Goal: Task Accomplishment & Management: Use online tool/utility

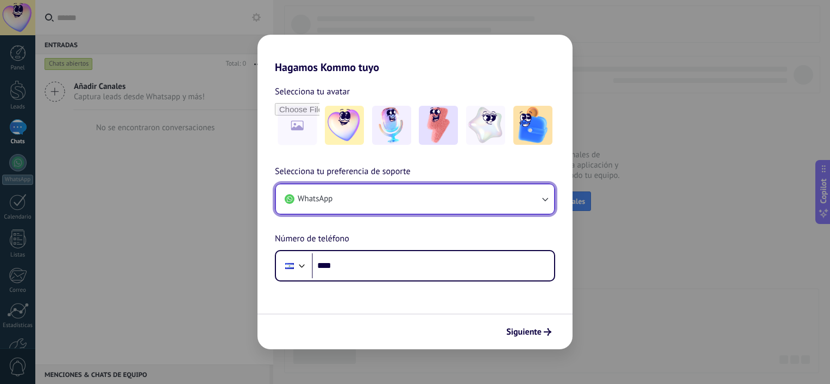
click at [526, 200] on button "WhatsApp" at bounding box center [415, 199] width 278 height 29
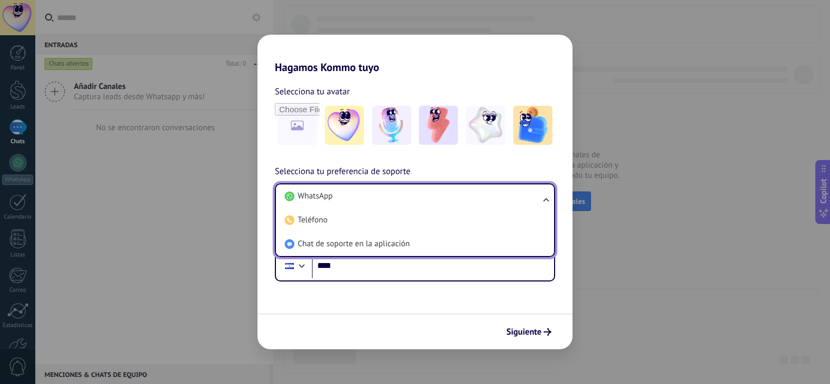
click at [526, 200] on li "WhatsApp" at bounding box center [412, 197] width 265 height 24
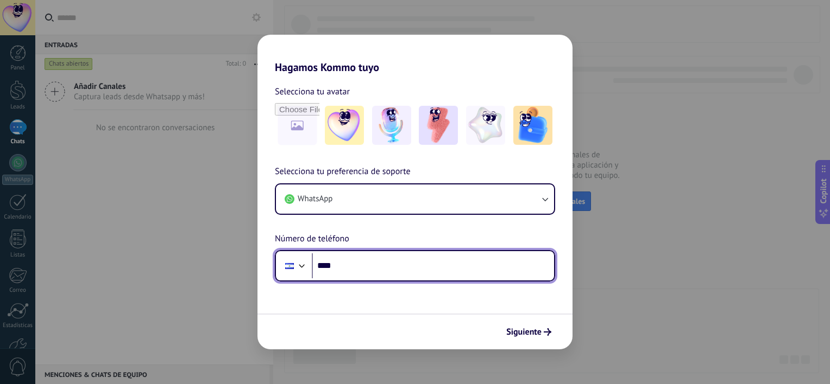
click at [413, 269] on input "****" at bounding box center [433, 266] width 242 height 25
type input "**********"
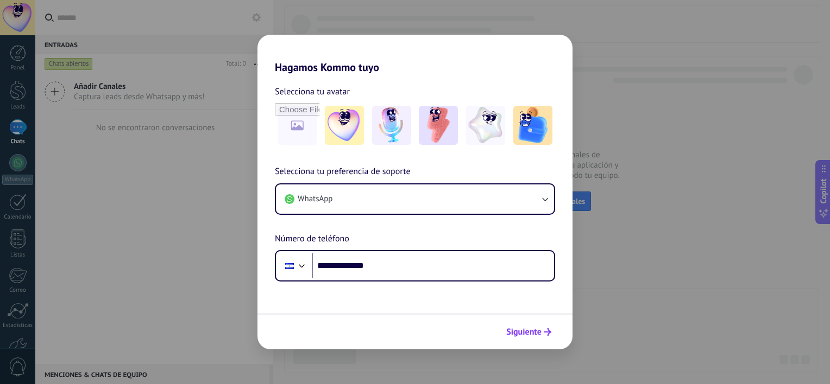
click at [507, 337] on button "Siguiente" at bounding box center [528, 332] width 55 height 18
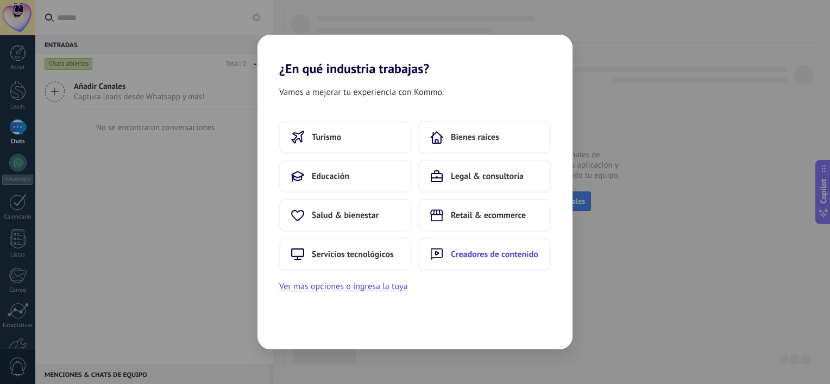
click at [510, 265] on button "Creadores de contenido" at bounding box center [484, 254] width 132 height 33
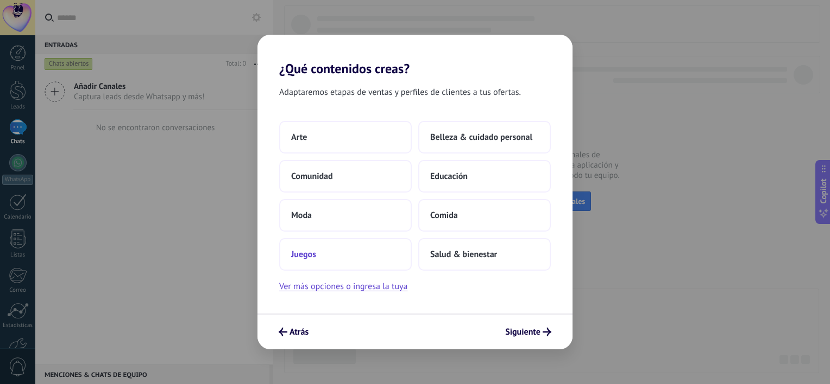
click at [307, 255] on span "Juegos" at bounding box center [303, 254] width 25 height 11
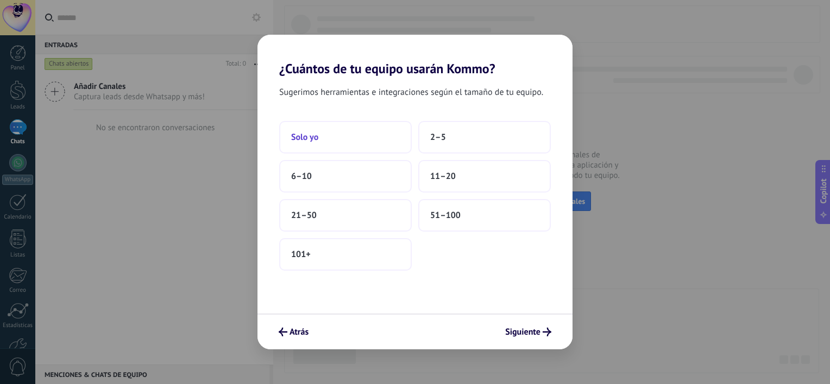
click at [318, 142] on span "Solo yo" at bounding box center [304, 137] width 27 height 11
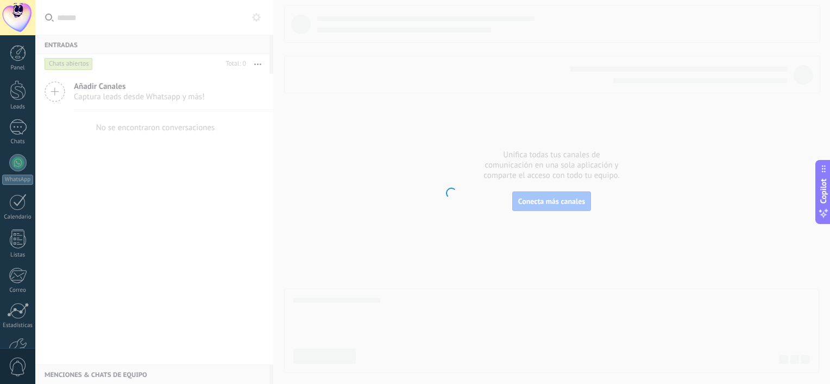
scroll to position [67, 0]
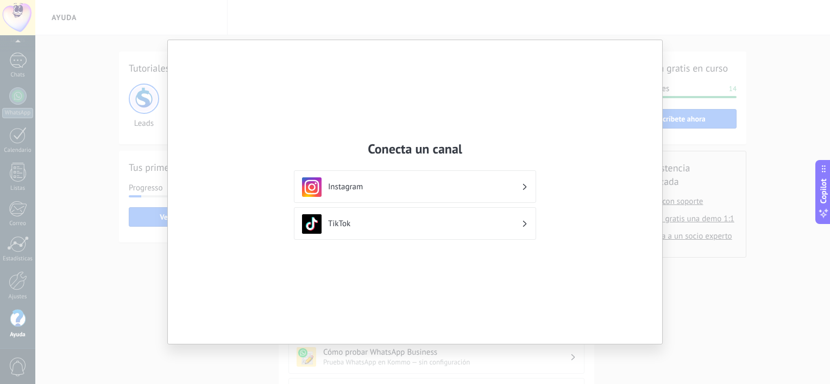
click at [503, 197] on div "Instagram" at bounding box center [415, 186] width 242 height 33
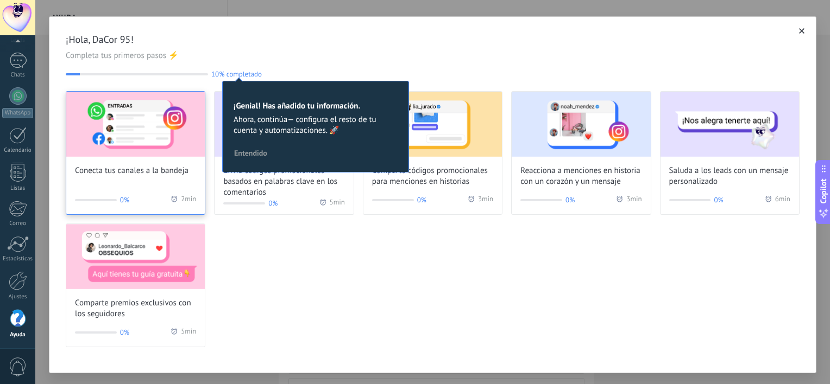
click at [152, 137] on img at bounding box center [135, 124] width 138 height 65
click at [152, 137] on div "¡Hola, DaCor 95! Completa tus primeros pasos ⚡ 10% completado 10 ¡Genial! Has a…" at bounding box center [432, 194] width 767 height 357
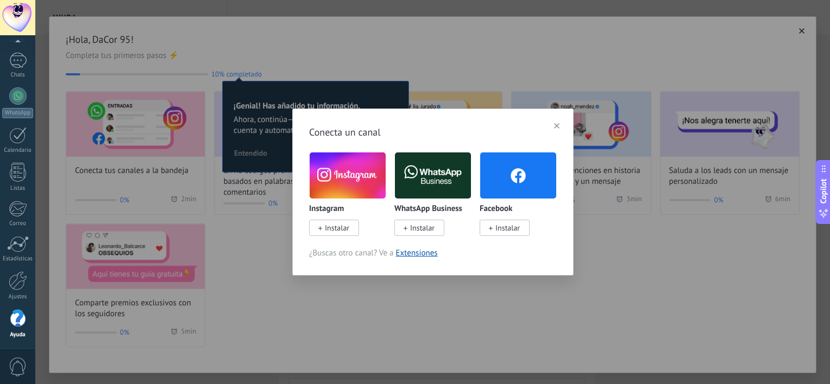
click at [523, 175] on img at bounding box center [518, 176] width 76 height 52
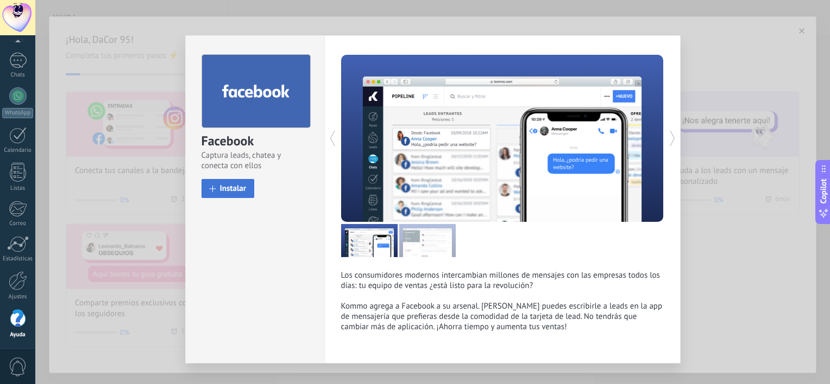
click at [234, 188] on span "Instalar" at bounding box center [233, 189] width 27 height 8
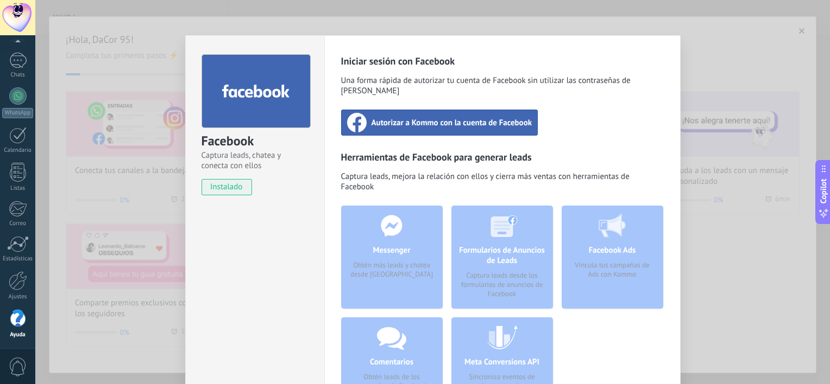
click at [448, 117] on span "Autorizar a Kommo con la cuenta de Facebook" at bounding box center [451, 122] width 161 height 11
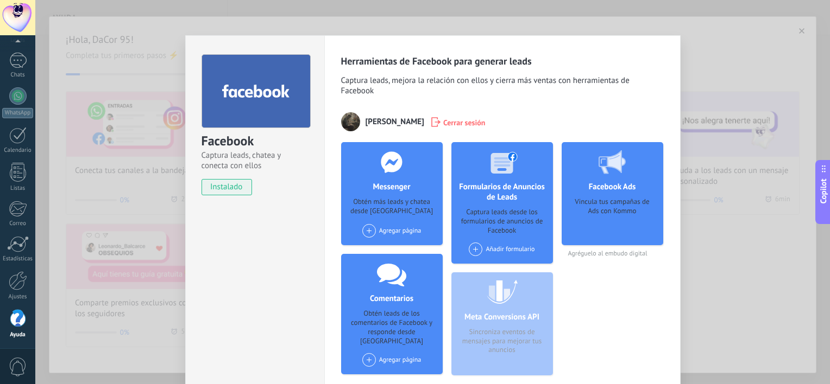
click at [385, 231] on div "Agregar página" at bounding box center [391, 231] width 59 height 14
click at [384, 251] on div "Titanfall AI" at bounding box center [397, 251] width 73 height 24
click at [13, 93] on div at bounding box center [18, 90] width 16 height 20
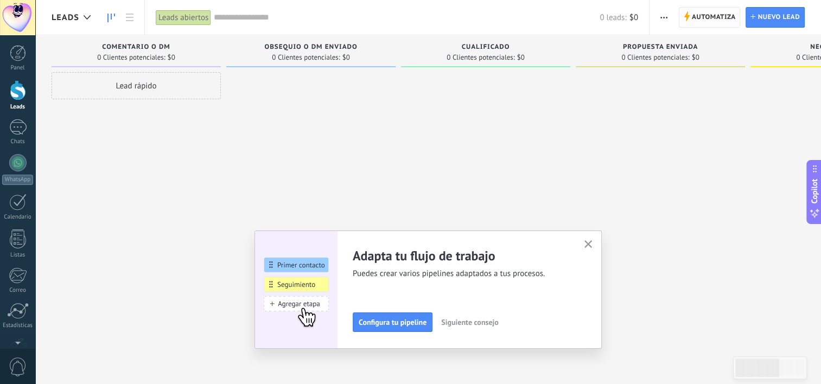
click at [721, 17] on span "Automatiza" at bounding box center [714, 18] width 44 height 20
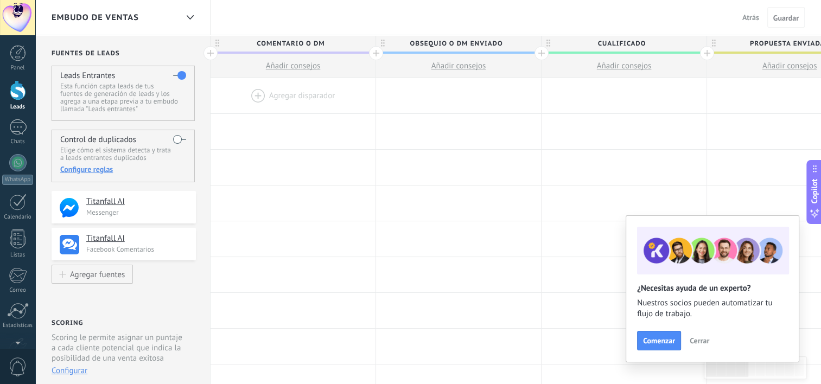
click at [265, 86] on div at bounding box center [293, 95] width 165 height 35
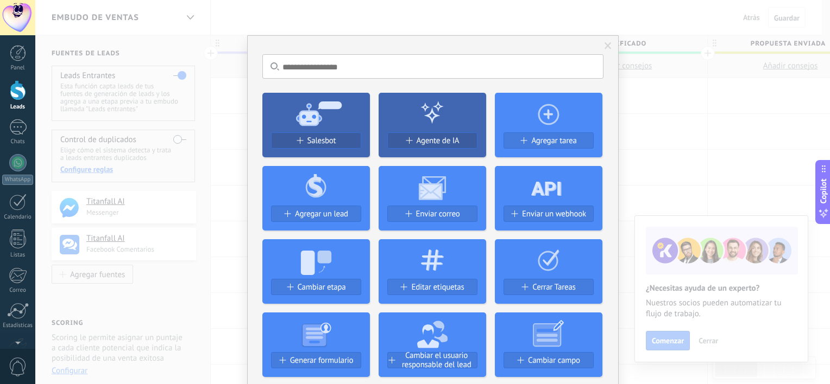
click at [351, 122] on icon at bounding box center [315, 112] width 107 height 39
click at [330, 140] on span "Salesbot" at bounding box center [321, 140] width 29 height 9
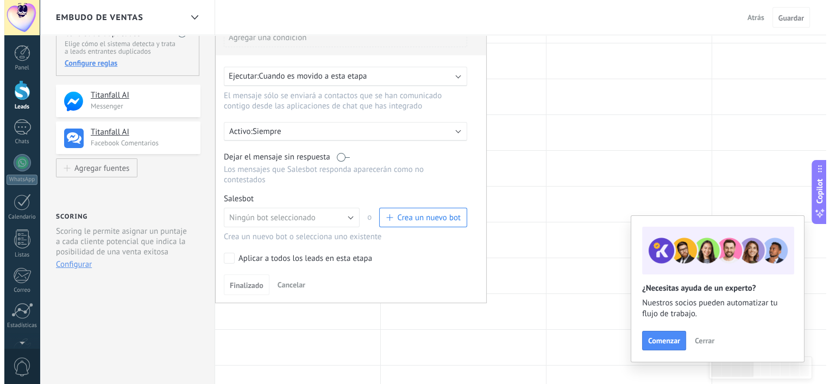
scroll to position [109, 0]
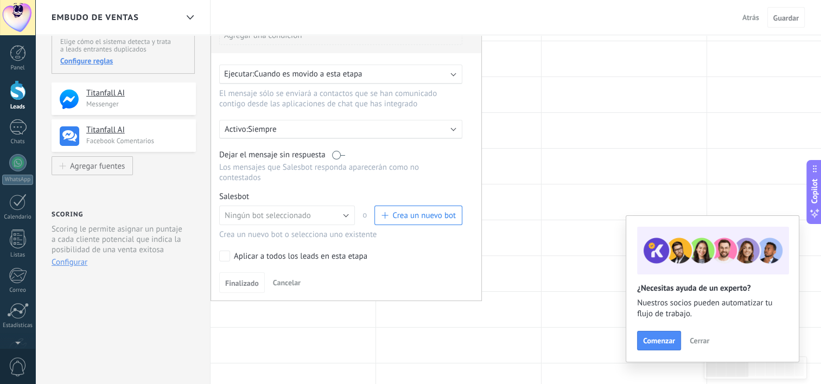
click at [431, 211] on span "Crea un nuevo bot" at bounding box center [425, 216] width 64 height 10
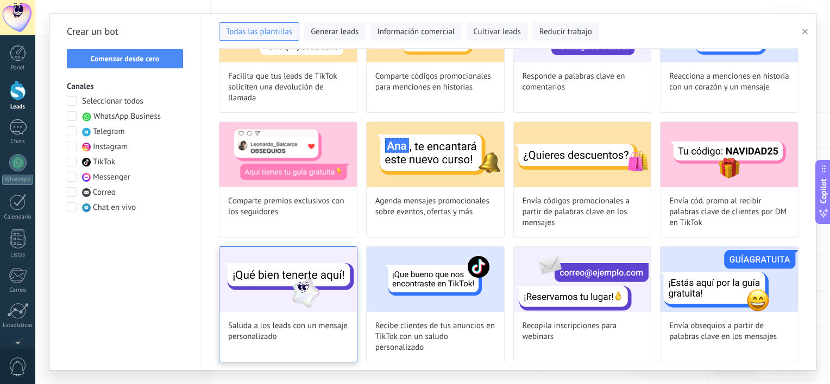
scroll to position [0, 0]
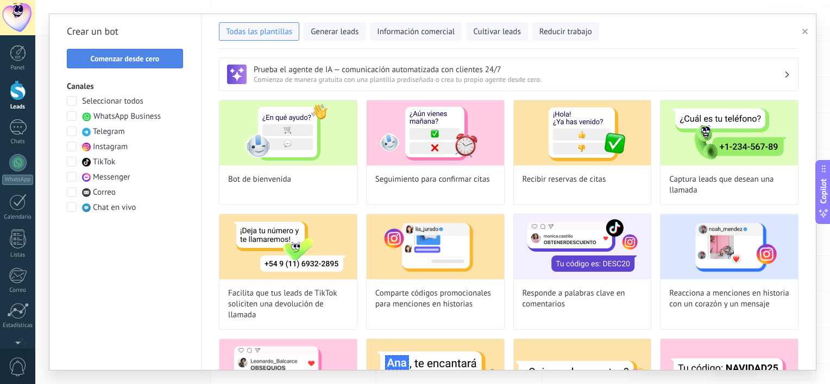
click at [129, 55] on span "Comenzar desde cero" at bounding box center [125, 59] width 69 height 8
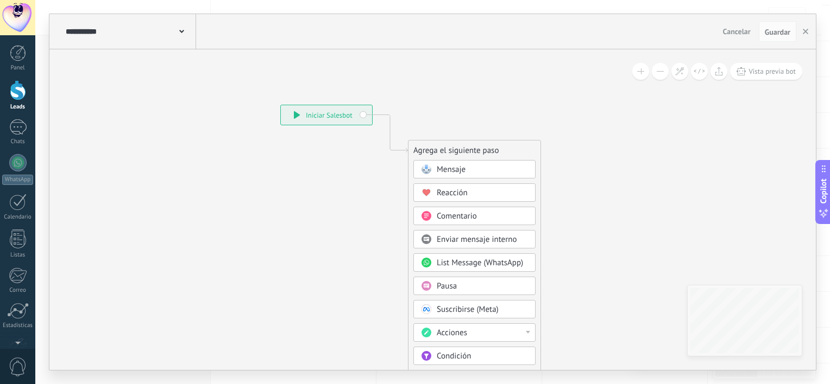
click at [450, 168] on span "Mensaje" at bounding box center [450, 169] width 29 height 10
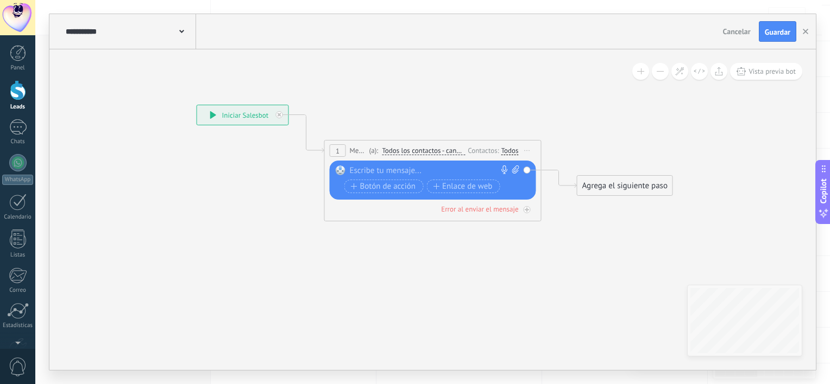
click at [414, 168] on div at bounding box center [430, 171] width 161 height 11
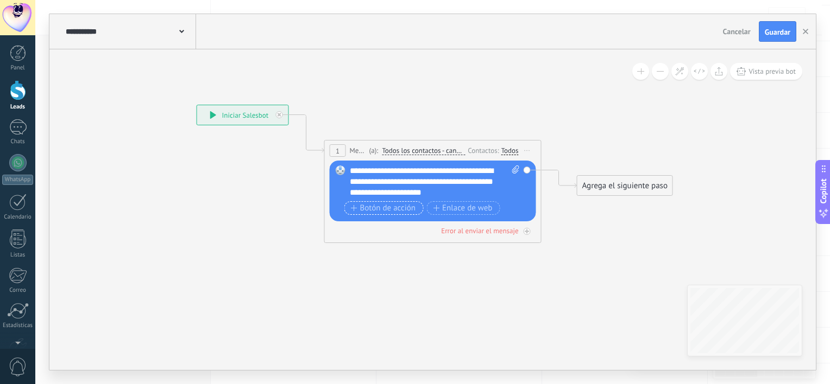
click at [370, 211] on span "Botón de acción" at bounding box center [383, 208] width 65 height 9
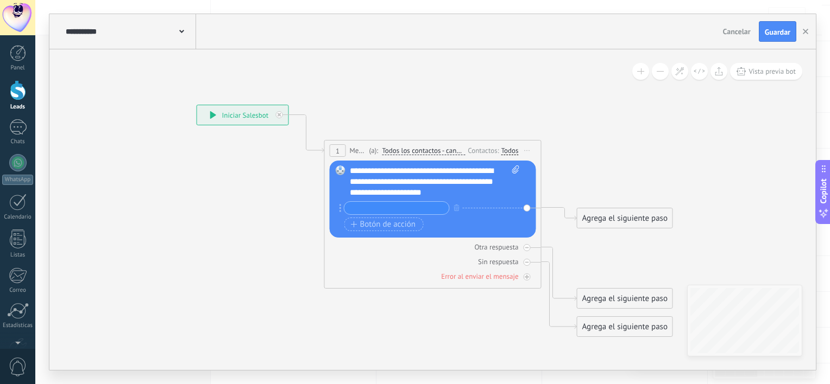
click at [458, 192] on div "**********" at bounding box center [435, 182] width 170 height 33
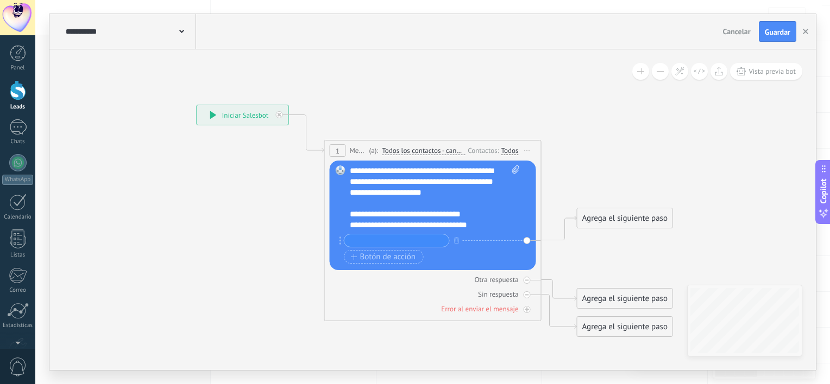
click at [368, 239] on input "text" at bounding box center [396, 241] width 105 height 12
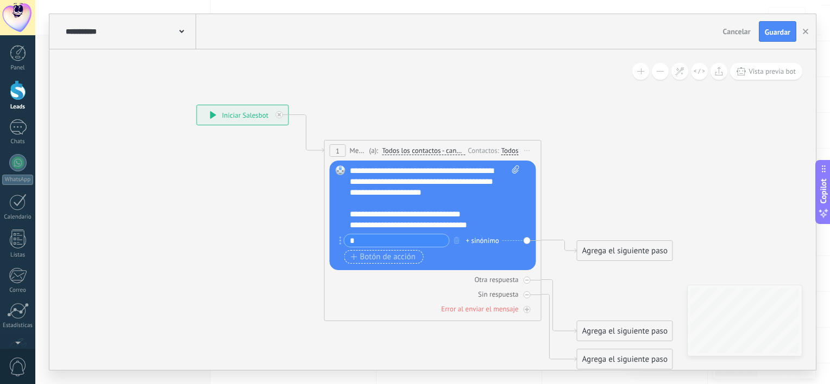
type input "*"
click at [372, 255] on span "Botón de acción" at bounding box center [383, 257] width 65 height 9
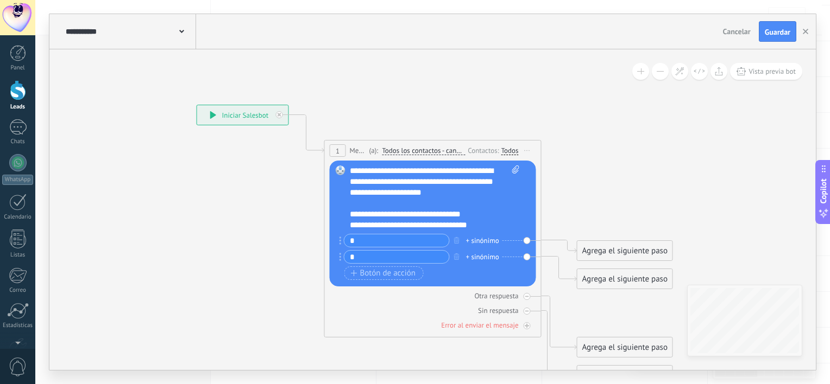
type input "*"
click at [474, 240] on div "+ sinónimo" at bounding box center [482, 241] width 33 height 11
click at [378, 245] on input "*" at bounding box center [396, 241] width 105 height 12
click at [380, 259] on input "*" at bounding box center [396, 257] width 105 height 12
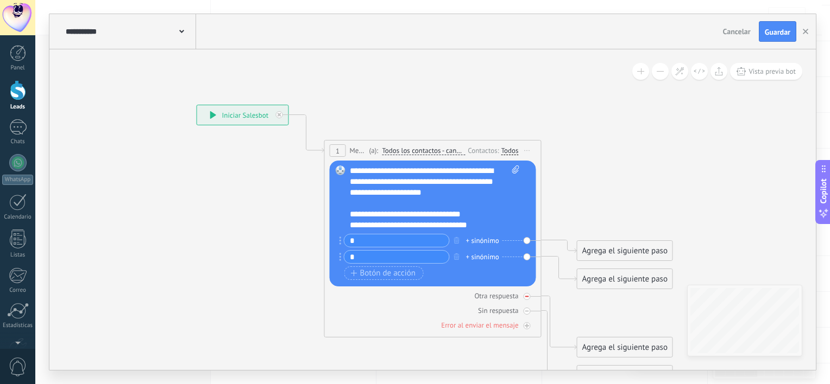
click at [525, 300] on div "Otra respuesta" at bounding box center [433, 296] width 206 height 10
click at [520, 298] on div "Otra respuesta" at bounding box center [433, 296] width 206 height 10
click at [605, 181] on div "Agrega el siguiente paso" at bounding box center [624, 186] width 95 height 18
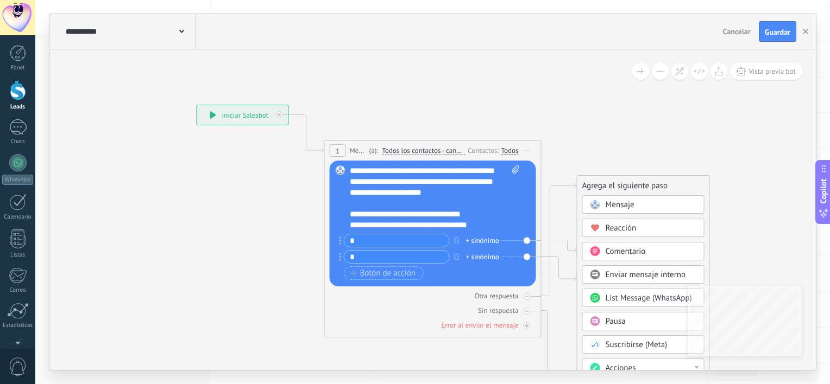
click at [638, 364] on div "Acciones" at bounding box center [650, 368] width 91 height 11
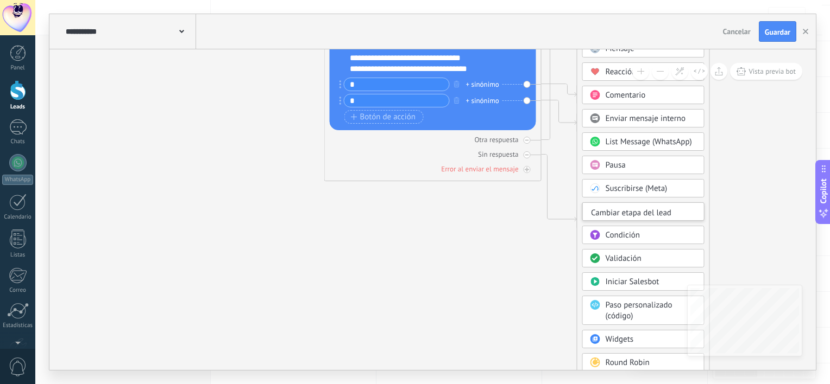
click at [483, 92] on div "* + sinónimo * + sinónimo" at bounding box center [431, 94] width 175 height 33
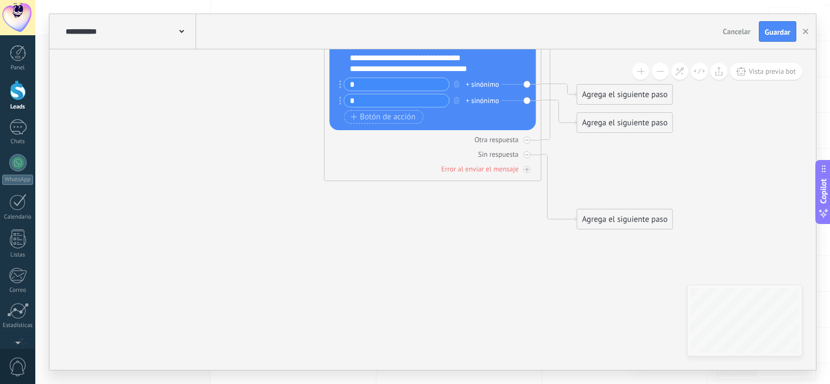
click at [486, 86] on div "+ sinónimo" at bounding box center [482, 84] width 33 height 11
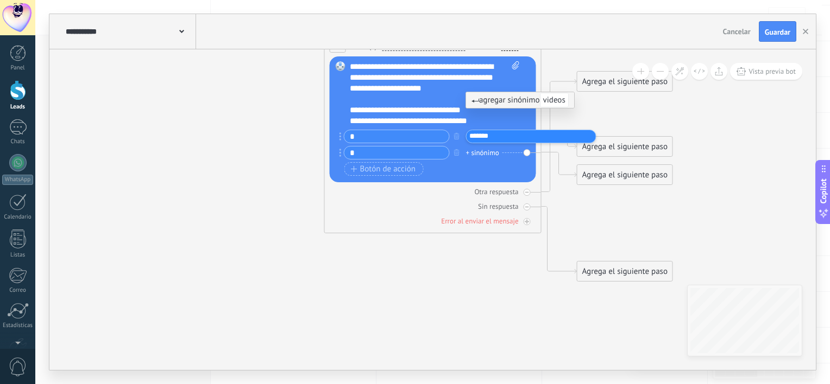
type input "******"
click at [497, 152] on div "+ sinónimo" at bounding box center [482, 153] width 33 height 11
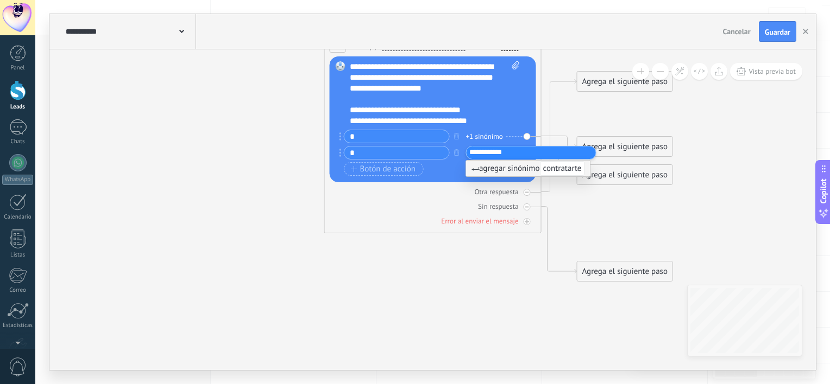
type input "**********"
click at [519, 170] on span "agregar sinónimo contratarte" at bounding box center [527, 168] width 113 height 10
type input "******"
click at [518, 169] on span "agregar sinónimo charla" at bounding box center [519, 168] width 96 height 10
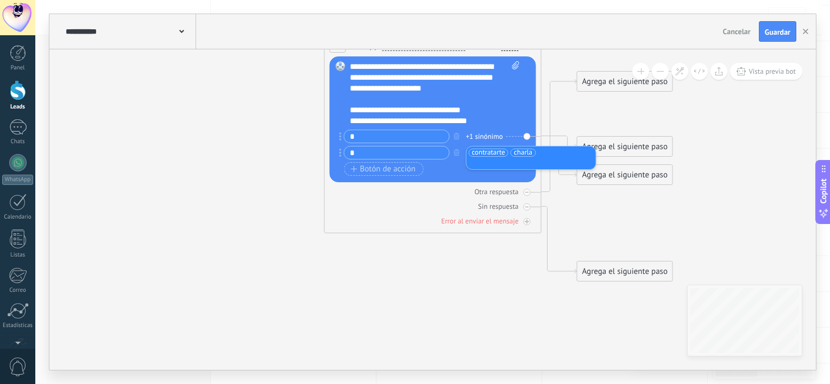
click at [504, 134] on div "* +1 sinónimo" at bounding box center [426, 137] width 175 height 14
click at [491, 139] on div "+1 sinónimo" at bounding box center [484, 136] width 37 height 11
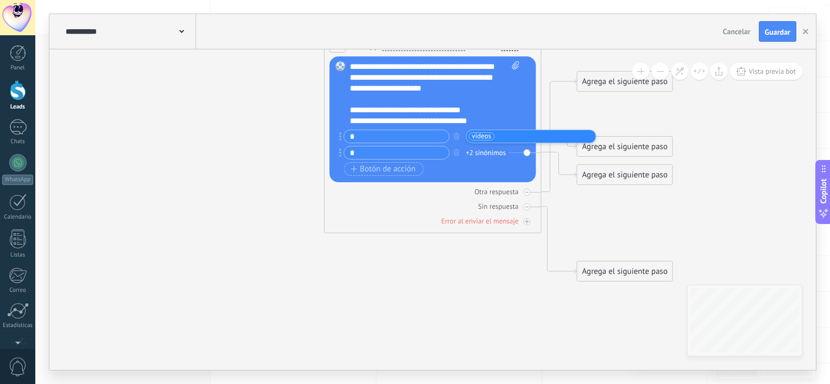
click at [493, 152] on div "+2 sinónimos" at bounding box center [486, 153] width 40 height 11
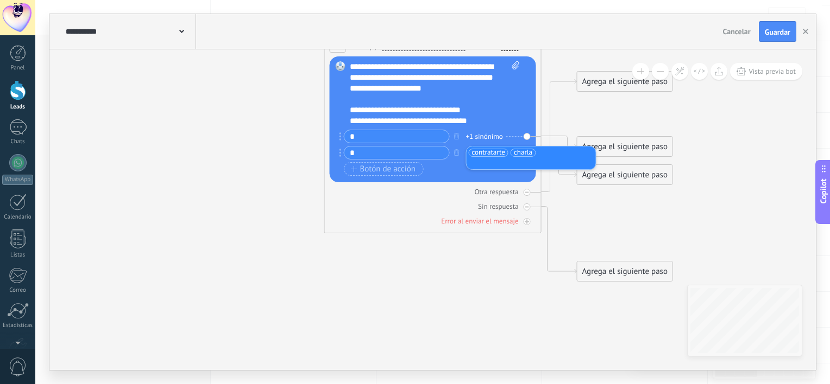
click at [578, 210] on icon at bounding box center [416, 141] width 982 height 824
click at [651, 273] on div "Agrega el siguiente paso" at bounding box center [624, 272] width 95 height 18
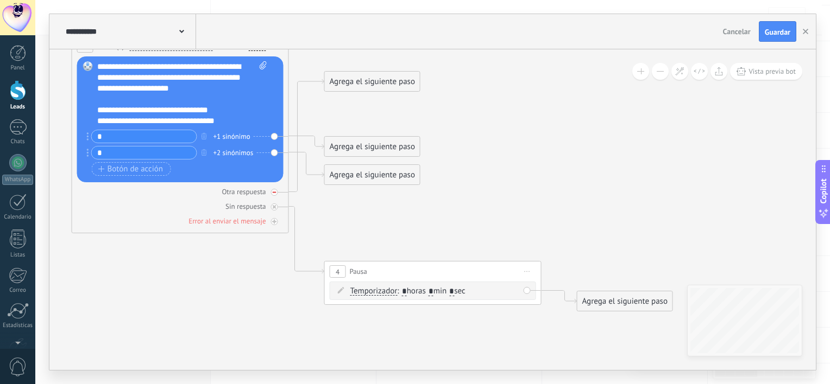
click at [273, 191] on icon at bounding box center [275, 193] width 4 height 4
click at [273, 191] on icon at bounding box center [273, 192] width 5 height 5
drag, startPoint x: 385, startPoint y: 277, endPoint x: 326, endPoint y: 238, distance: 71.1
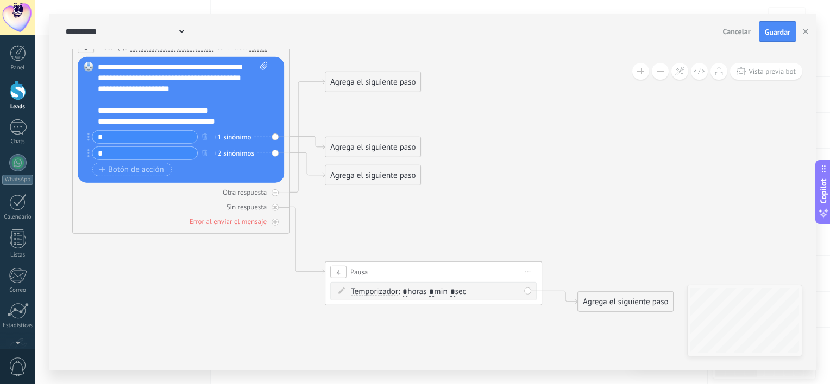
click at [326, 238] on icon at bounding box center [290, 157] width 1235 height 854
click at [385, 83] on div "Agrega el siguiente paso" at bounding box center [372, 82] width 95 height 18
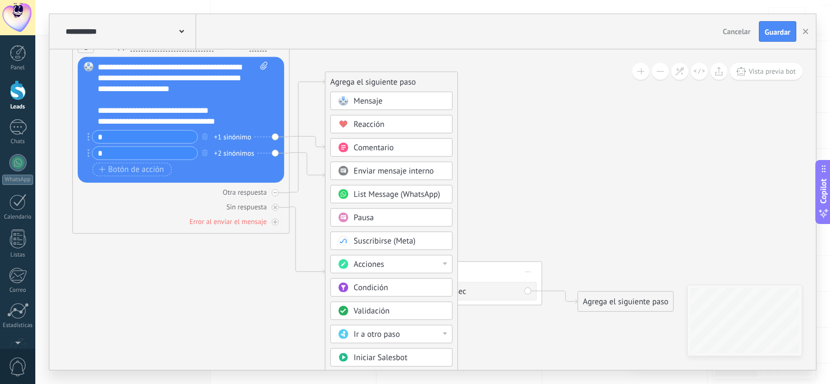
click at [391, 264] on div "Acciones" at bounding box center [398, 265] width 91 height 11
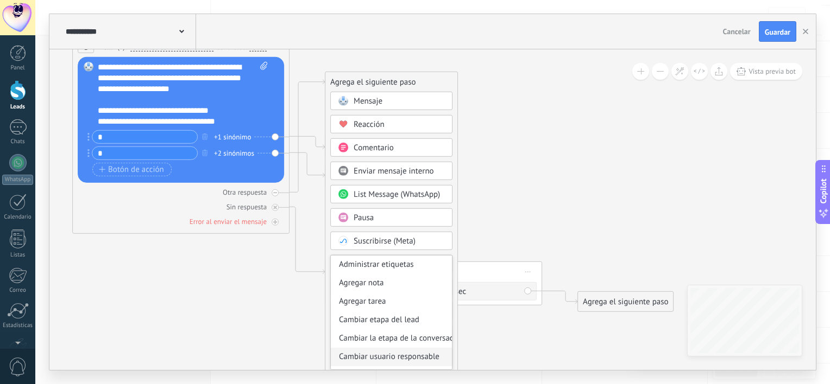
click at [394, 359] on div "Cambiar usuario responsable" at bounding box center [391, 357] width 121 height 18
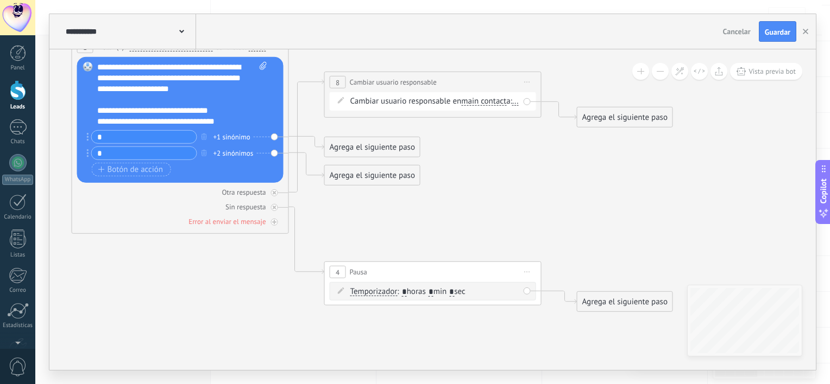
click at [357, 107] on div "Cambiar usuario responsable en main contact main contact all contacts chat cont…" at bounding box center [434, 101] width 169 height 11
click at [349, 111] on div "Cambiar usuario responsable en main contact main contact all contacts chat cont…" at bounding box center [433, 101] width 206 height 18
click at [512, 106] on span "..." at bounding box center [515, 101] width 7 height 9
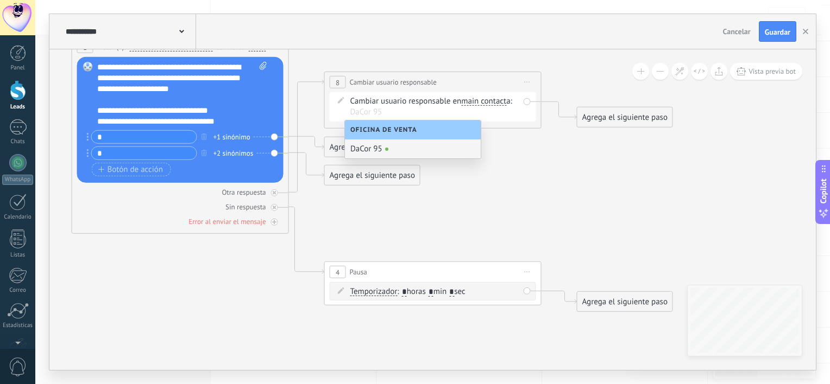
click at [377, 150] on div "DaCor 95" at bounding box center [413, 149] width 136 height 19
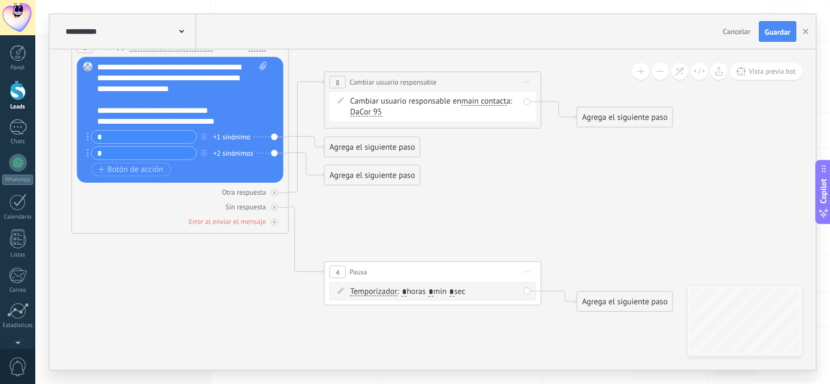
click at [616, 119] on div "Agrega el siguiente paso" at bounding box center [624, 118] width 95 height 18
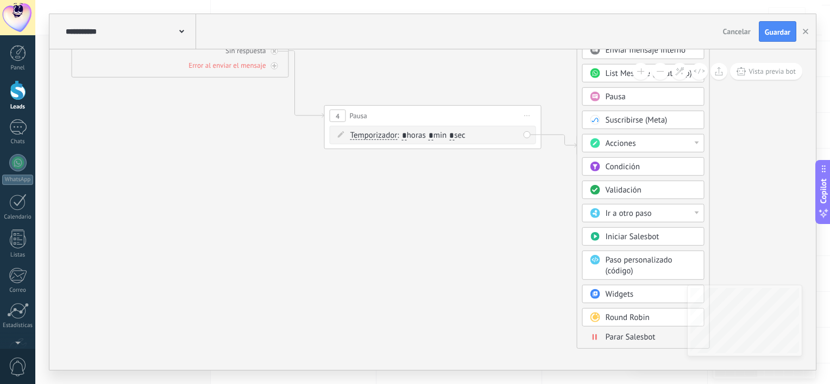
click at [638, 337] on span "Parar Salesbot" at bounding box center [630, 337] width 50 height 10
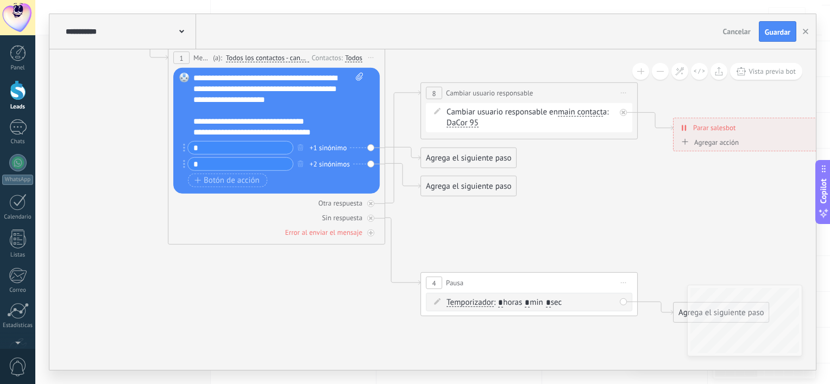
drag, startPoint x: 109, startPoint y: 169, endPoint x: 450, endPoint y: 232, distance: 347.2
click at [450, 232] on icon at bounding box center [386, 167] width 1235 height 854
click at [449, 154] on div "Agrega el siguiente paso" at bounding box center [468, 158] width 95 height 18
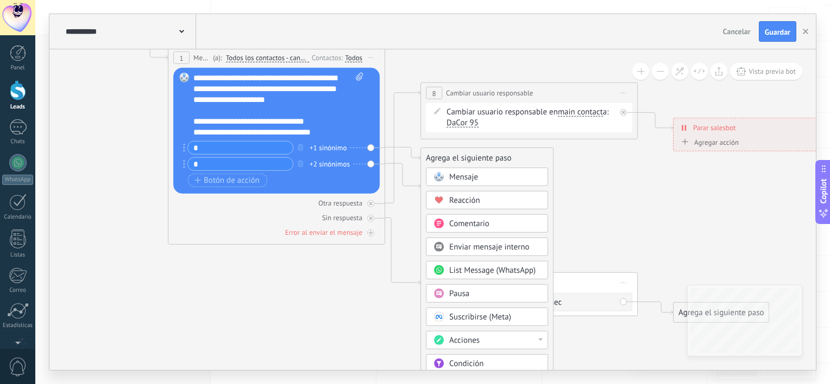
click at [460, 185] on div "Mensaje" at bounding box center [487, 177] width 122 height 18
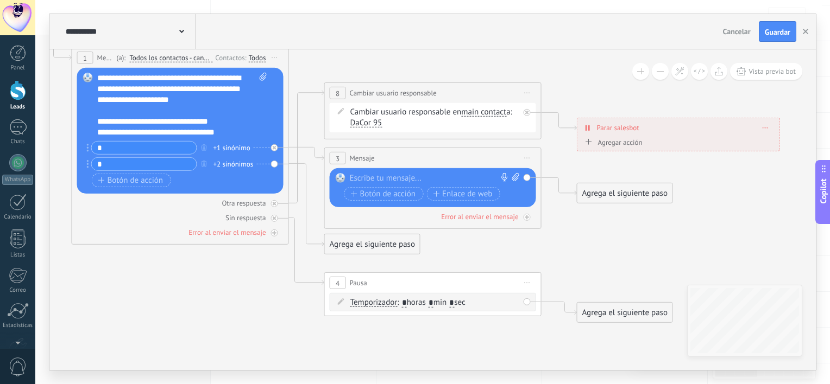
click at [413, 153] on div "3 Mensaje ******* (a): Todos los contactos - canales seleccionados Todos los co…" at bounding box center [433, 158] width 216 height 20
click at [356, 156] on span "Mensaje" at bounding box center [362, 158] width 25 height 10
click at [370, 180] on div at bounding box center [430, 178] width 161 height 11
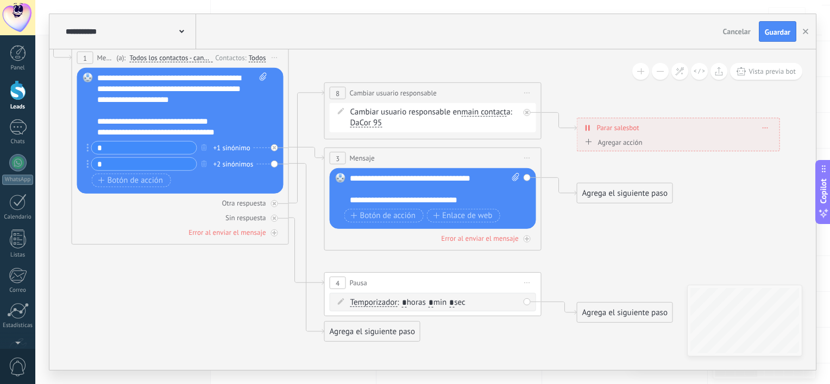
click at [604, 198] on div "Agrega el siguiente paso" at bounding box center [624, 194] width 95 height 18
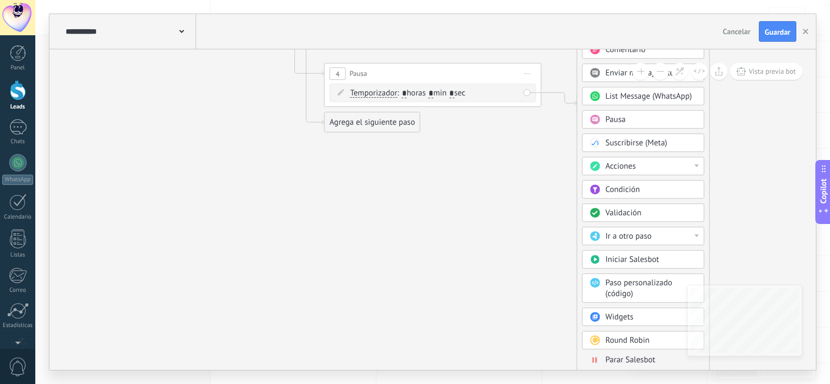
click at [639, 356] on span "Parar Salesbot" at bounding box center [630, 360] width 50 height 10
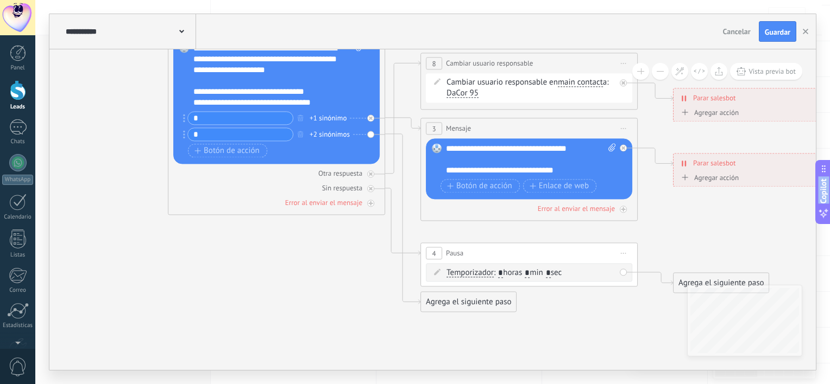
drag, startPoint x: 138, startPoint y: 303, endPoint x: 480, endPoint y: 404, distance: 356.8
click at [480, 276] on html ".abccls-1,.abccls-2{fill-rule:evenodd}.abccls-2{fill:#fff} .abfcls-1{fill:none}…" at bounding box center [415, 83] width 830 height 384
click at [467, 302] on div "Agrega el siguiente paso" at bounding box center [468, 302] width 95 height 18
click at [474, 320] on span "Mensaje" at bounding box center [463, 321] width 29 height 10
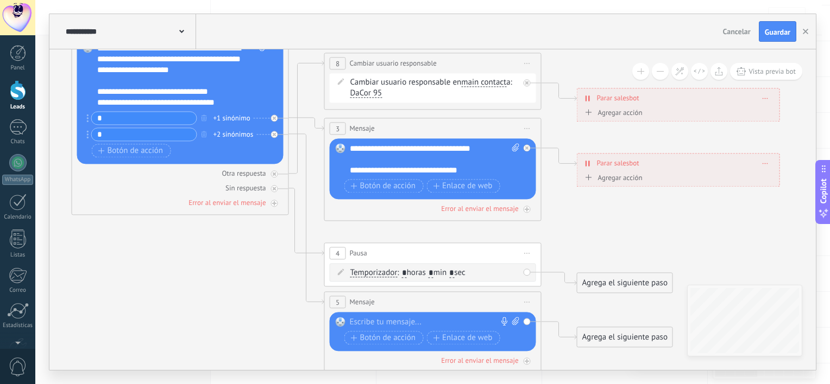
click at [423, 319] on div at bounding box center [430, 322] width 161 height 11
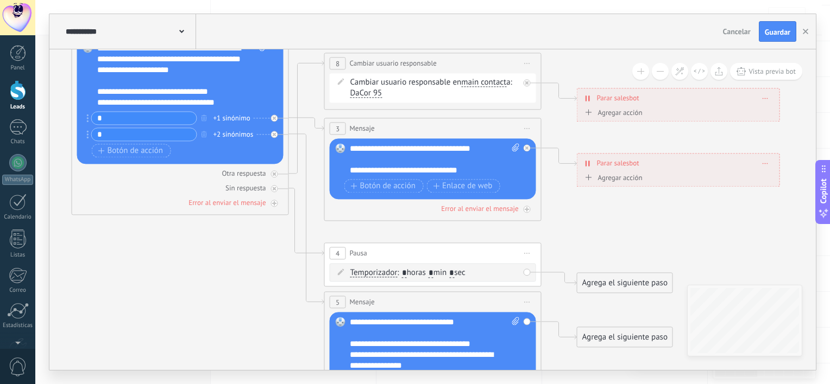
scroll to position [0, 0]
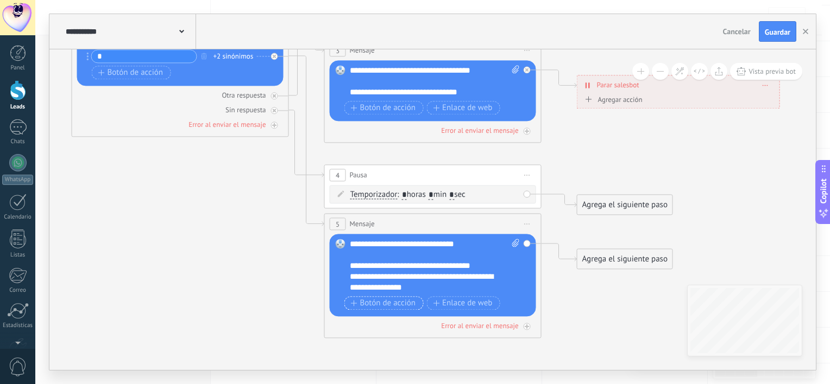
click at [381, 305] on span "Botón de acción" at bounding box center [383, 303] width 65 height 9
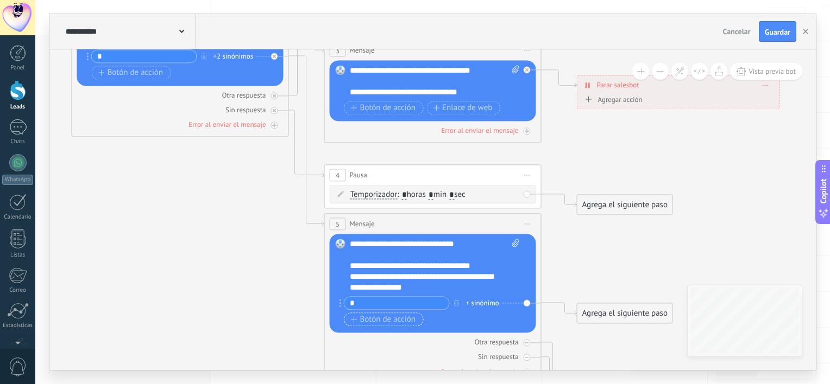
type input "*"
click at [381, 318] on span "Botón de acción" at bounding box center [383, 319] width 65 height 9
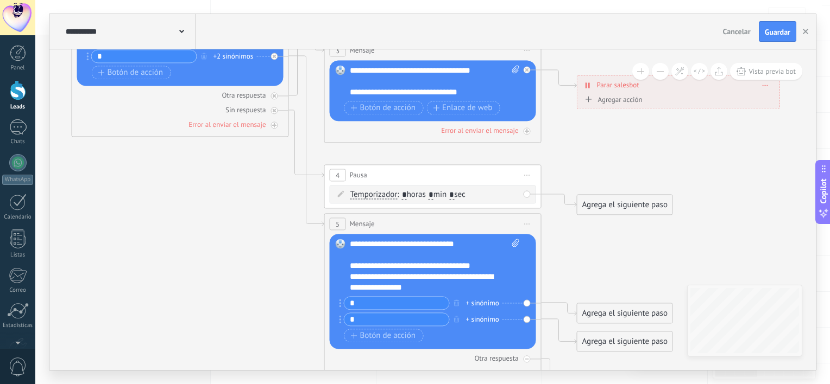
type input "*"
click at [490, 302] on div "+ sinónimo" at bounding box center [482, 303] width 33 height 11
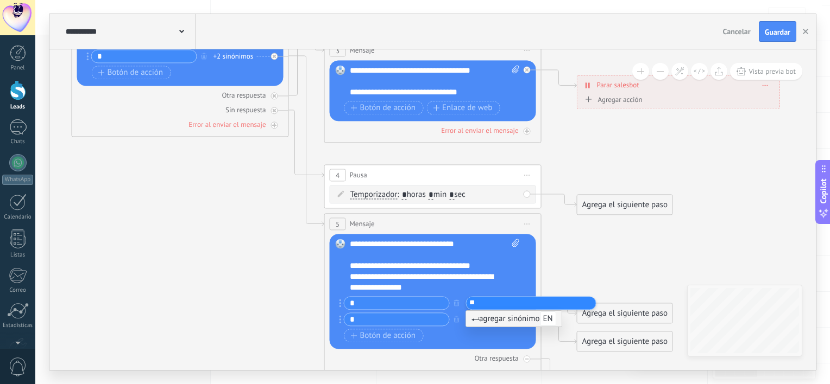
type input "*"
type input "**********"
click at [489, 317] on span "agregar sinónimo enviar video" at bounding box center [529, 319] width 117 height 10
click at [489, 321] on div "+ sinónimo" at bounding box center [482, 319] width 33 height 11
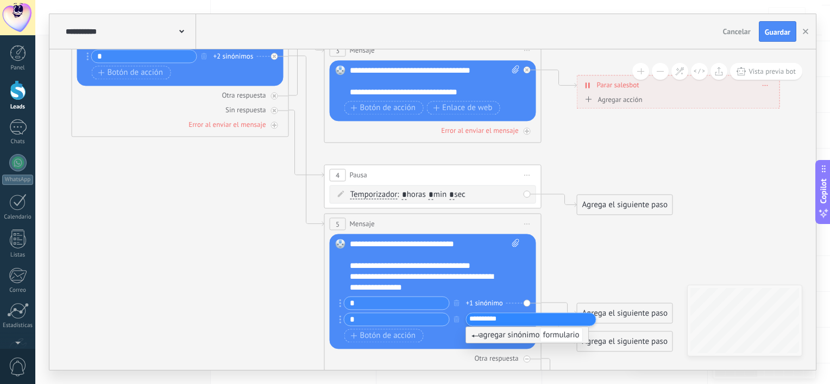
type input "**********"
click at [497, 332] on span "agregar sinónimo formulario" at bounding box center [526, 335] width 111 height 10
click at [485, 298] on div "+1 sinónimo" at bounding box center [484, 303] width 37 height 11
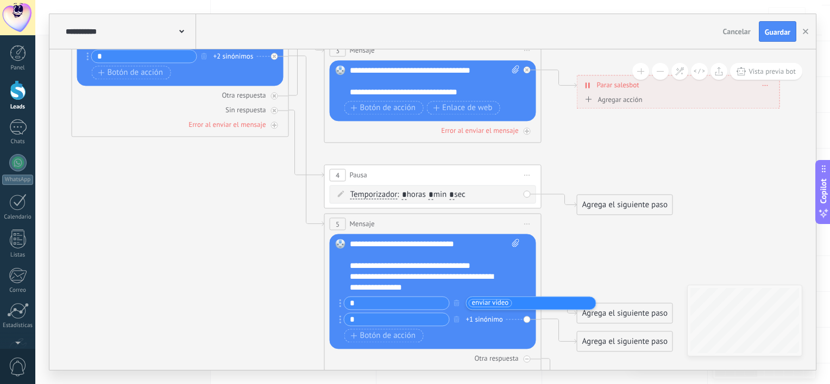
click at [628, 276] on icon at bounding box center [362, 175] width 1378 height 1087
click at [617, 318] on div "Agrega el siguiente paso" at bounding box center [624, 314] width 95 height 18
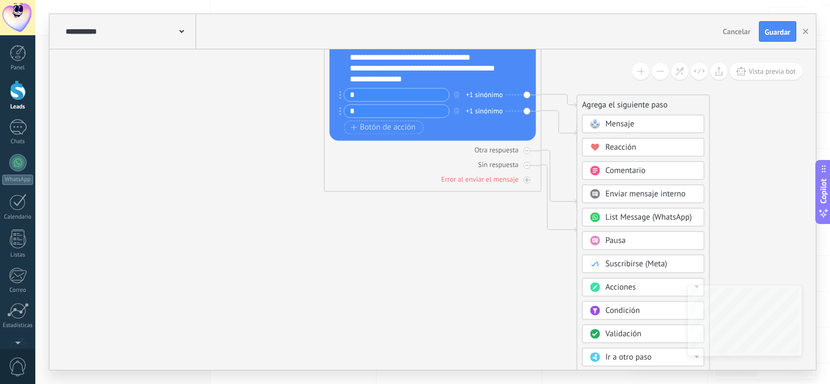
click at [686, 285] on div "Acciones" at bounding box center [650, 287] width 91 height 11
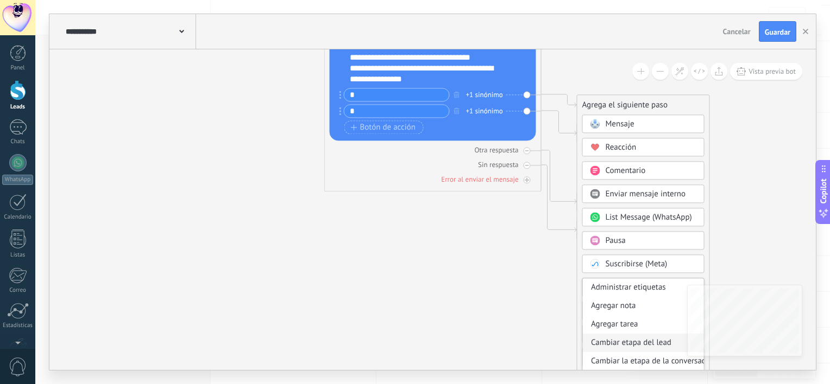
click at [645, 343] on div "Cambiar etapa del lead" at bounding box center [643, 343] width 121 height 18
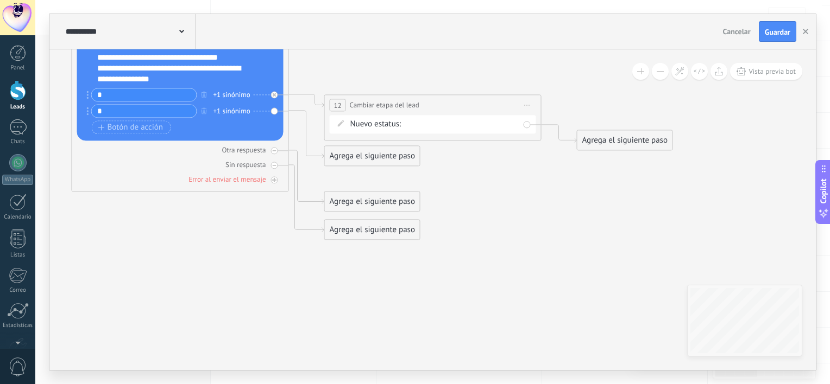
click at [0, 0] on div "Comentario o DM Obsequio o DM enviado Cualificado Propuesta enviada Negociación…" at bounding box center [0, 0] width 0 height 0
click at [0, 0] on label "Negociación" at bounding box center [0, 0] width 0 height 0
click at [622, 134] on div "Agrega el siguiente paso" at bounding box center [624, 140] width 95 height 18
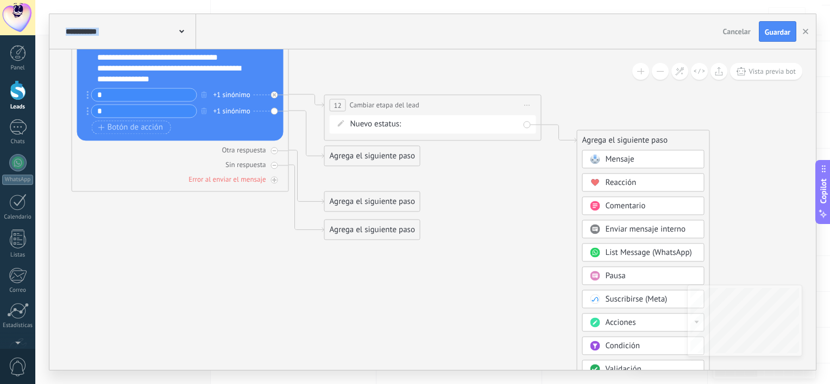
click at [643, 164] on div "Mensaje" at bounding box center [650, 159] width 91 height 11
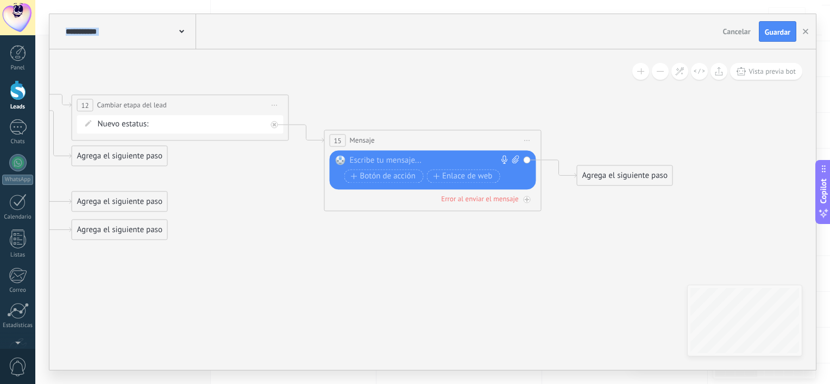
click at [393, 154] on div "Reemplazar Quitar Convertir a mensaje de voz Arrastre la imagen aquí para adjun…" at bounding box center [433, 169] width 206 height 39
click at [387, 164] on div at bounding box center [430, 160] width 161 height 11
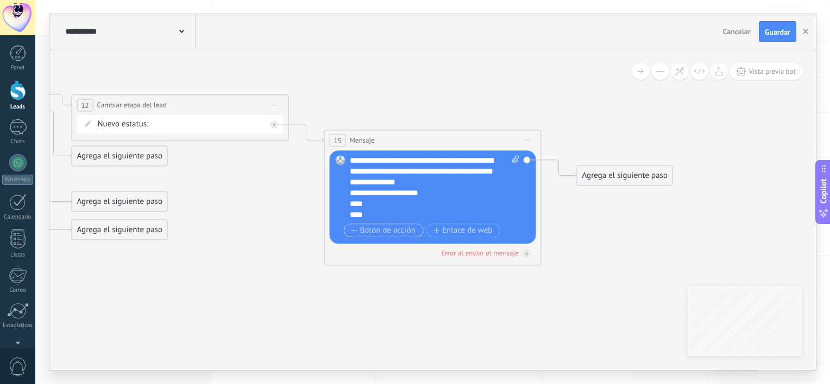
click at [381, 233] on span "Botón de acción" at bounding box center [383, 230] width 65 height 9
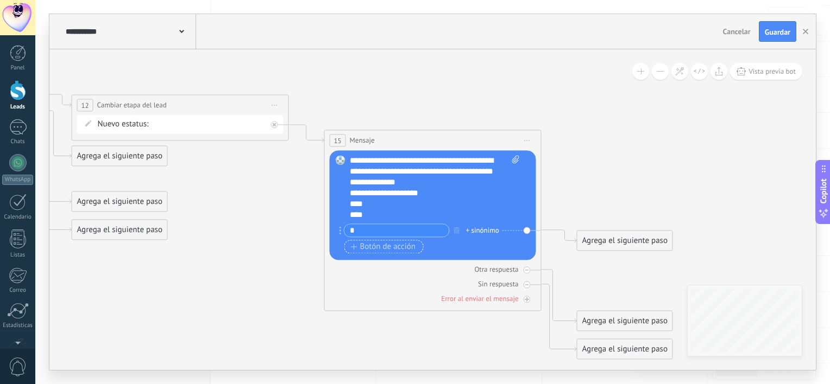
type input "*"
click at [378, 247] on span "Botón de acción" at bounding box center [383, 247] width 65 height 9
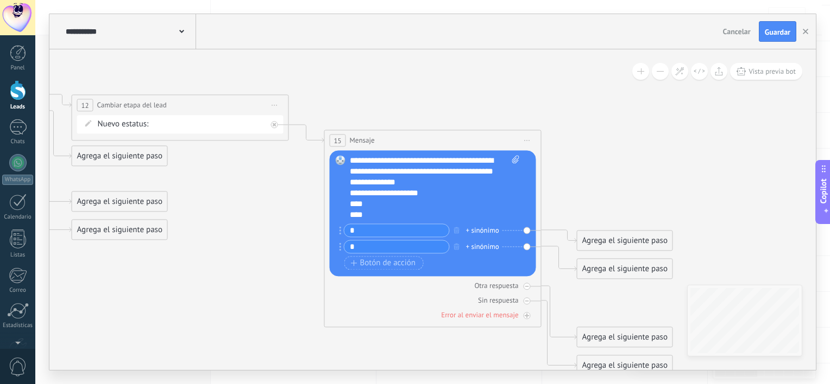
type input "*"
click at [492, 231] on div "+ sinónimo" at bounding box center [482, 230] width 33 height 11
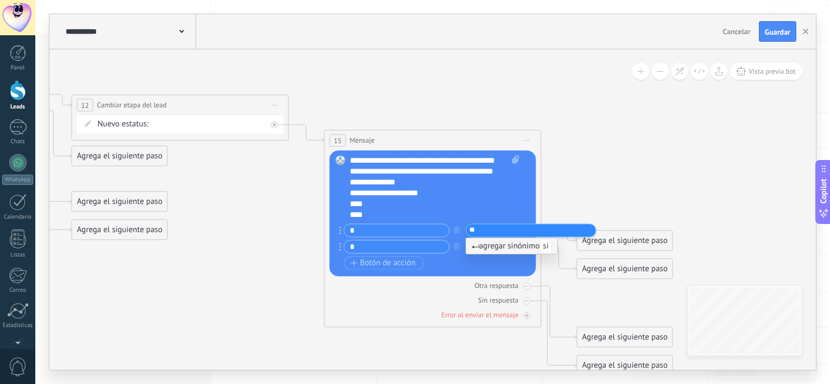
type input "**"
click at [508, 245] on span "agregar sinónimo si" at bounding box center [511, 246] width 80 height 10
click at [477, 243] on div "+ sinónimo" at bounding box center [482, 247] width 33 height 11
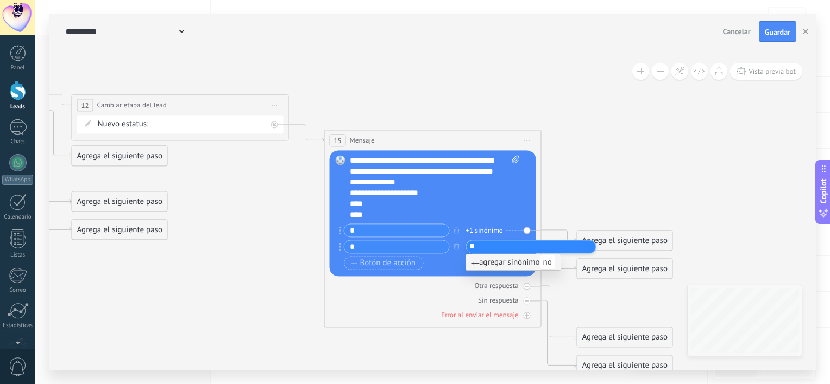
type input "**"
click at [499, 269] on li "agregar sinónimo no" at bounding box center [513, 263] width 94 height 16
click at [666, 243] on div "Agrega el siguiente paso" at bounding box center [624, 241] width 95 height 18
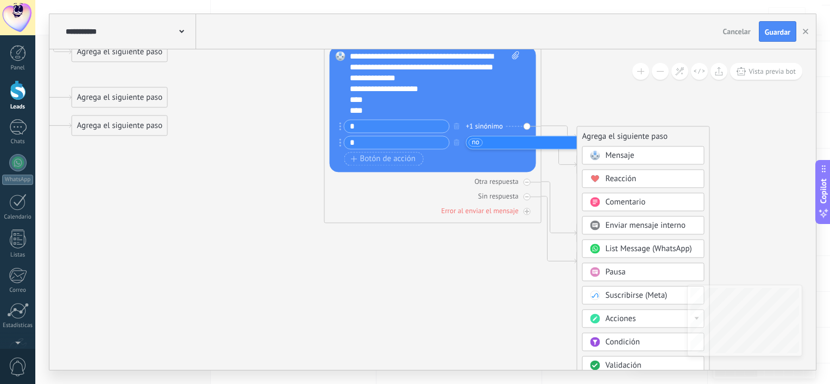
click at [678, 315] on div "Acciones" at bounding box center [650, 319] width 91 height 11
click at [654, 315] on div "Cambiar etapa del lead" at bounding box center [643, 320] width 121 height 18
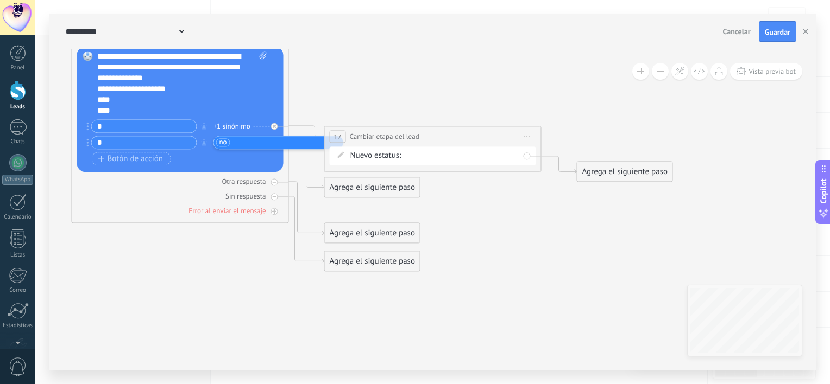
click at [0, 0] on div "Comentario o DM Obsequio o DM enviado Cualificado Propuesta enviada Negociación…" at bounding box center [0, 0] width 0 height 0
click at [0, 0] on label "Ganado" at bounding box center [0, 0] width 0 height 0
click at [630, 175] on div "Agrega el siguiente paso" at bounding box center [624, 172] width 95 height 18
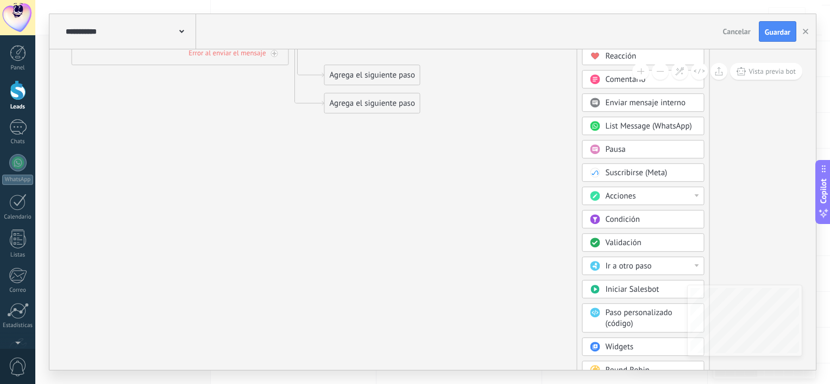
click at [665, 197] on div "Acciones" at bounding box center [650, 196] width 91 height 11
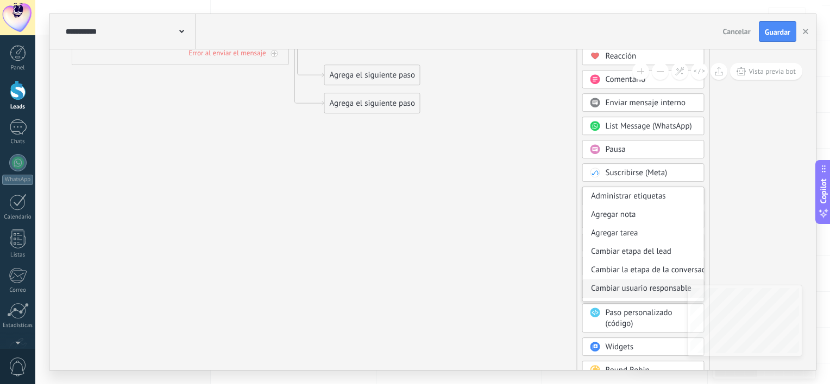
click at [648, 287] on div "Cambiar usuario responsable" at bounding box center [643, 289] width 121 height 18
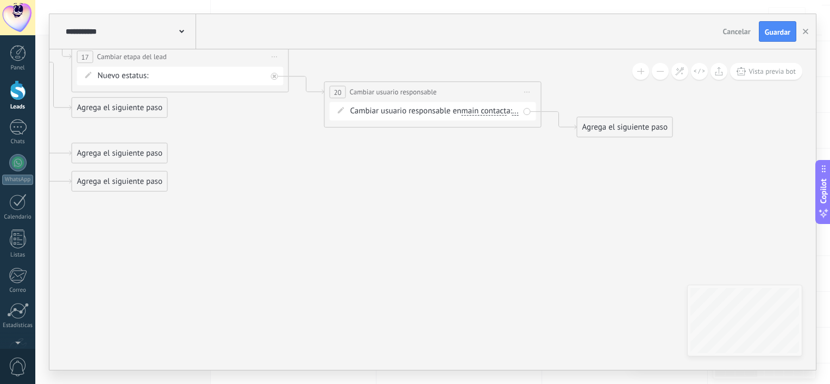
click at [512, 116] on span "..." at bounding box center [515, 111] width 7 height 9
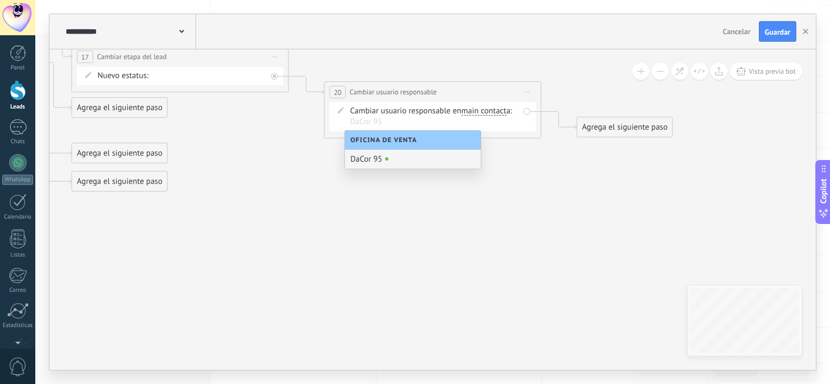
click at [364, 159] on div "DaCor 95" at bounding box center [413, 159] width 136 height 19
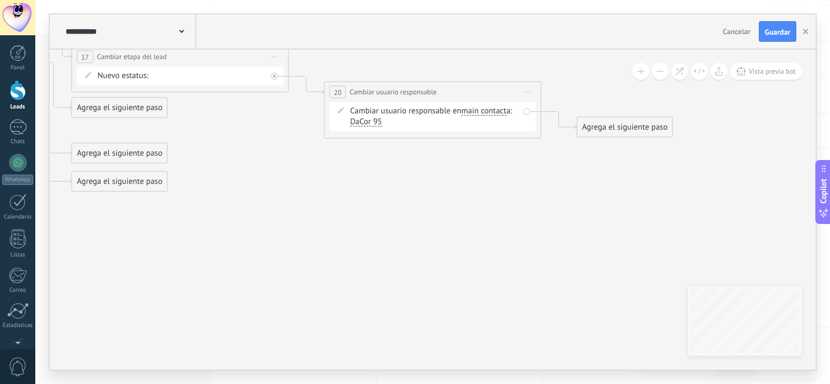
click at [151, 106] on div "Agrega el siguiente paso" at bounding box center [119, 108] width 95 height 18
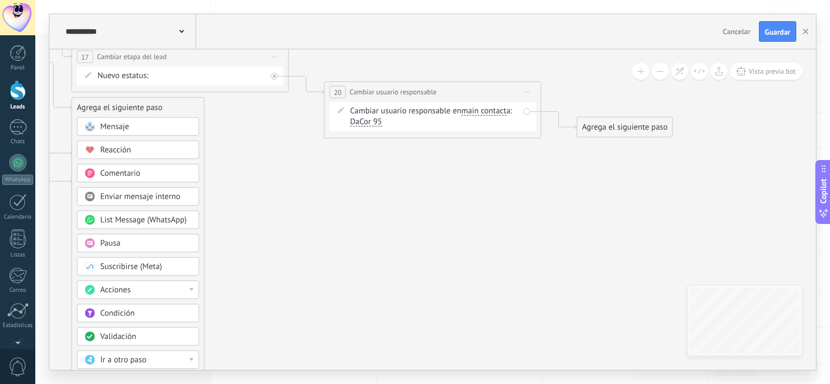
click at [163, 287] on div "Acciones" at bounding box center [145, 290] width 91 height 11
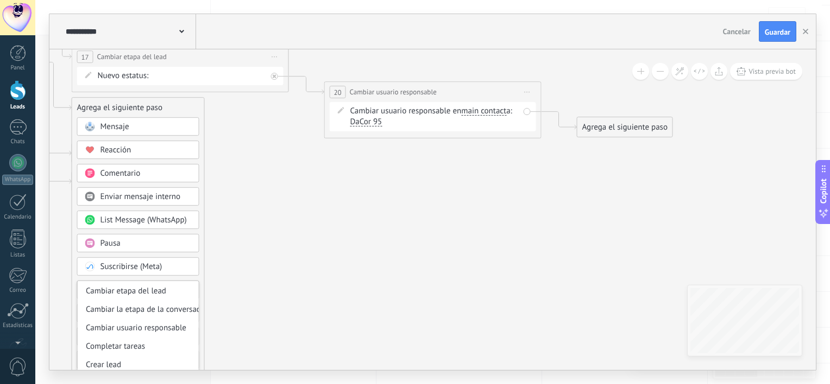
click at [622, 126] on div "Agrega el siguiente paso" at bounding box center [624, 127] width 95 height 18
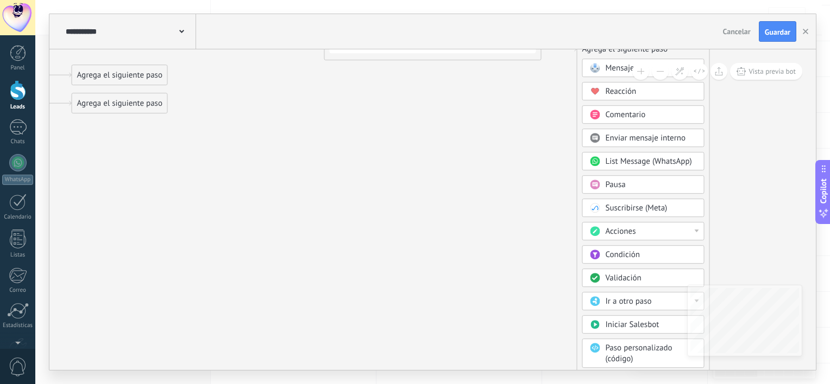
click at [642, 226] on div "Acciones" at bounding box center [650, 231] width 91 height 11
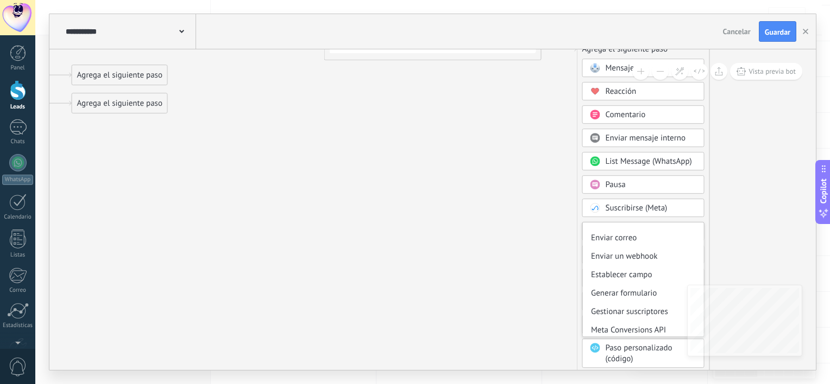
scroll to position [144, 0]
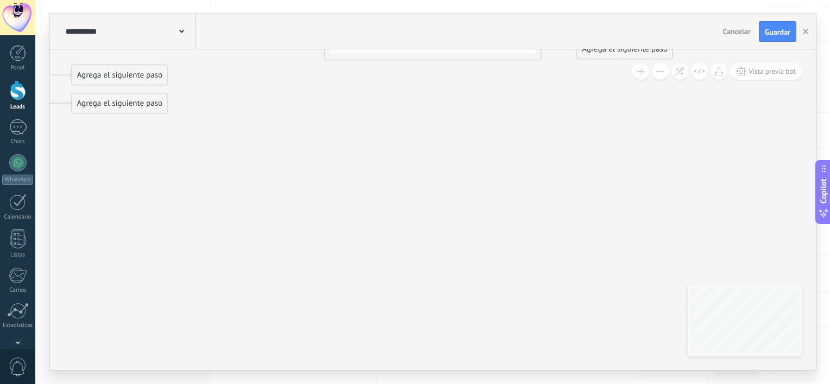
click at [634, 52] on div "Agrega el siguiente paso" at bounding box center [624, 49] width 95 height 18
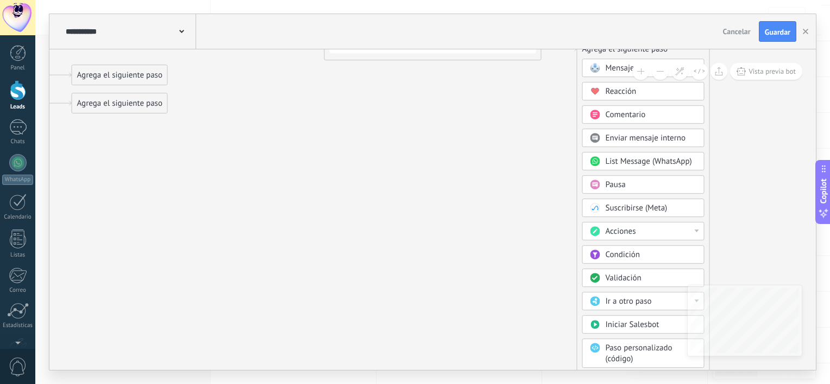
click at [671, 226] on div "Acciones" at bounding box center [650, 231] width 91 height 11
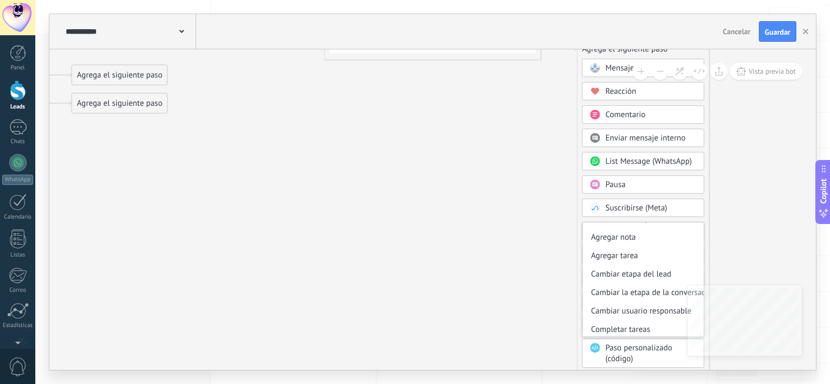
scroll to position [0, 0]
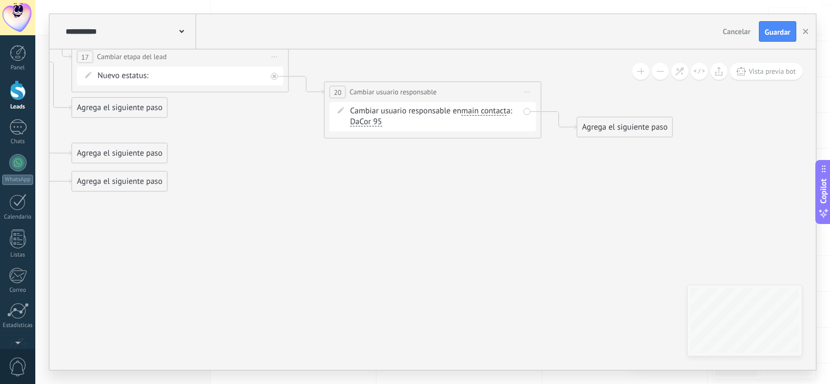
click at [634, 131] on div "Agrega el siguiente paso" at bounding box center [624, 127] width 95 height 18
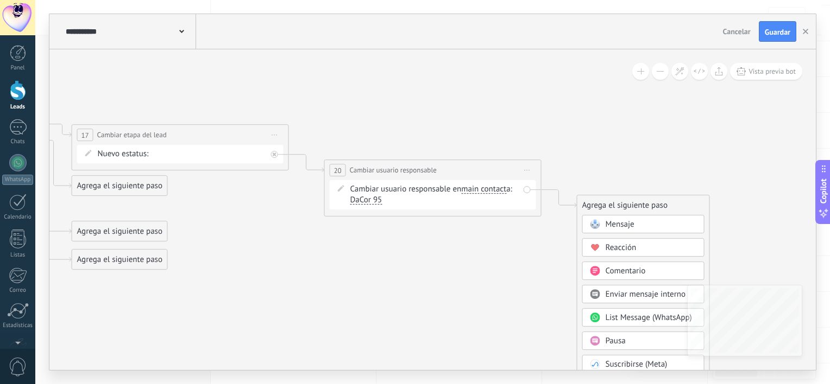
click at [128, 189] on div "Agrega el siguiente paso" at bounding box center [119, 186] width 95 height 18
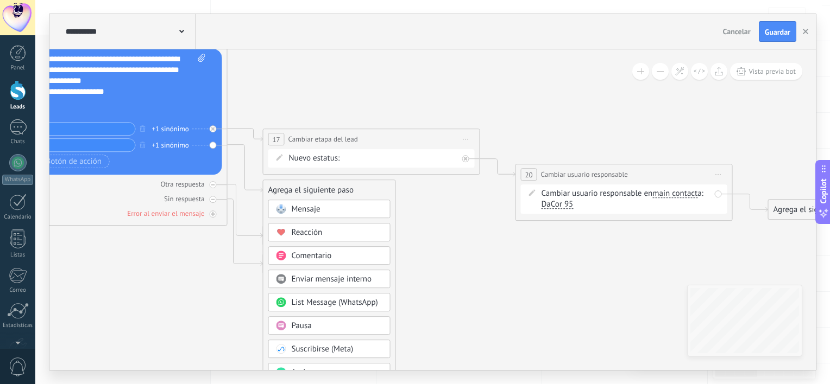
drag, startPoint x: 237, startPoint y: 254, endPoint x: 428, endPoint y: 258, distance: 191.1
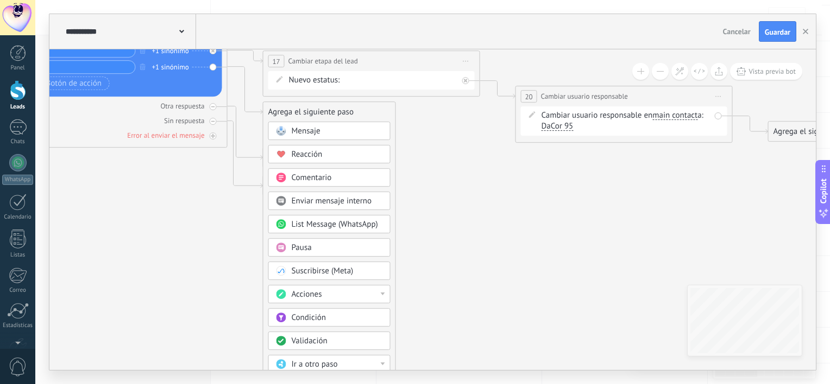
click at [367, 291] on div "Acciones" at bounding box center [337, 294] width 91 height 11
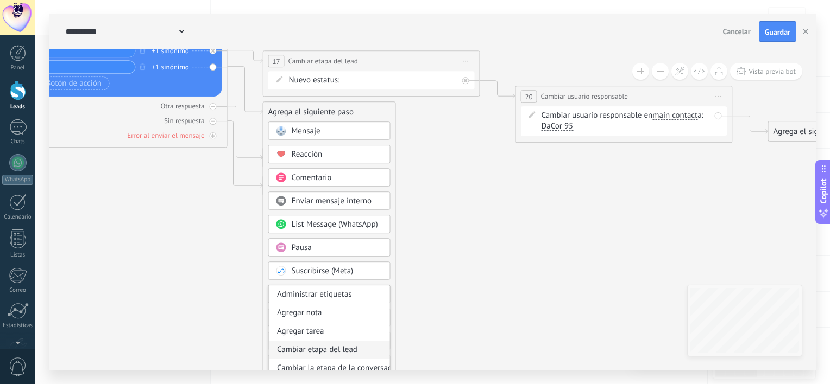
click at [336, 348] on div "Cambiar etapa del lead" at bounding box center [329, 350] width 121 height 18
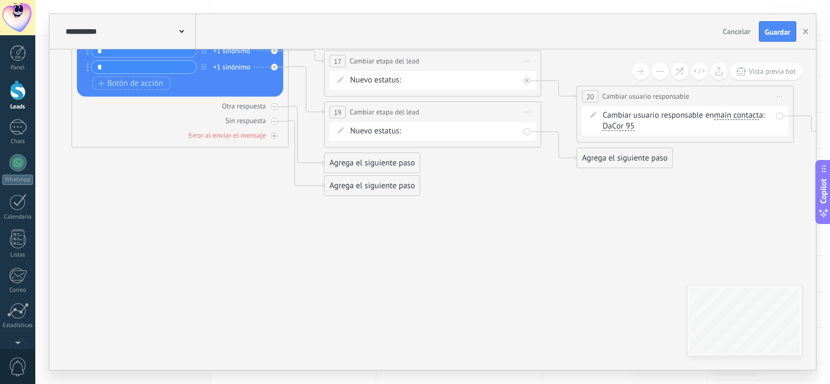
click at [627, 156] on div "Agrega el siguiente paso" at bounding box center [624, 158] width 95 height 18
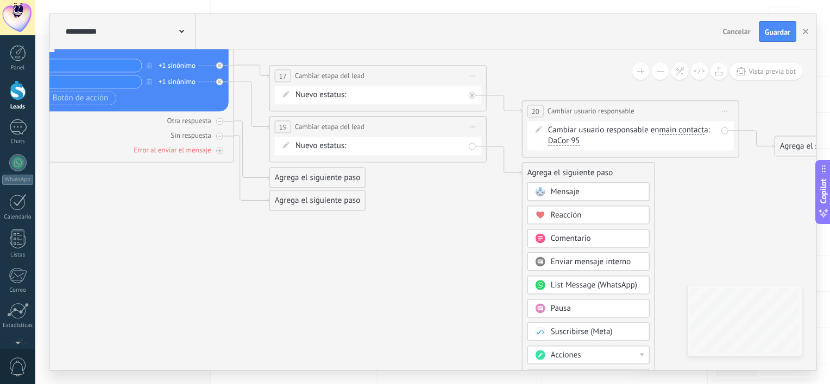
drag, startPoint x: 508, startPoint y: 254, endPoint x: 419, endPoint y: 261, distance: 88.8
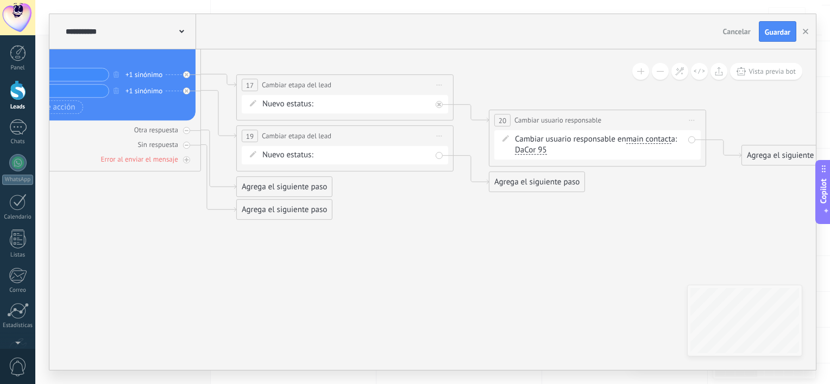
click at [0, 0] on div "Comentario o DM Obsequio o DM enviado Cualificado Propuesta enviada Negociación…" at bounding box center [0, 0] width 0 height 0
click at [0, 0] on label "Perdido" at bounding box center [0, 0] width 0 height 0
click at [536, 182] on div "Agrega el siguiente paso" at bounding box center [536, 182] width 95 height 18
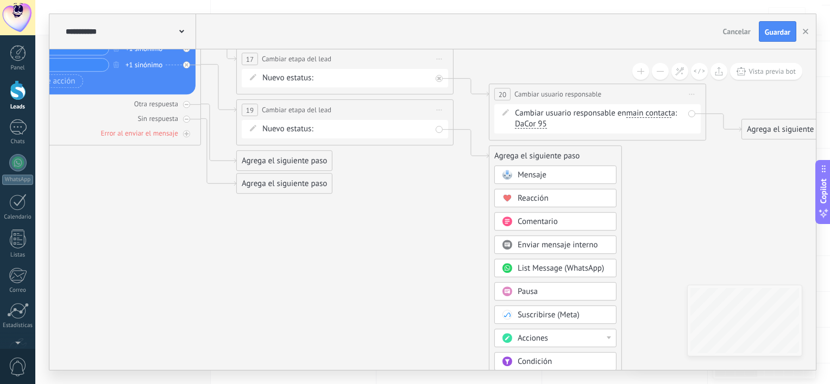
click at [578, 334] on div "Acciones" at bounding box center [562, 338] width 91 height 11
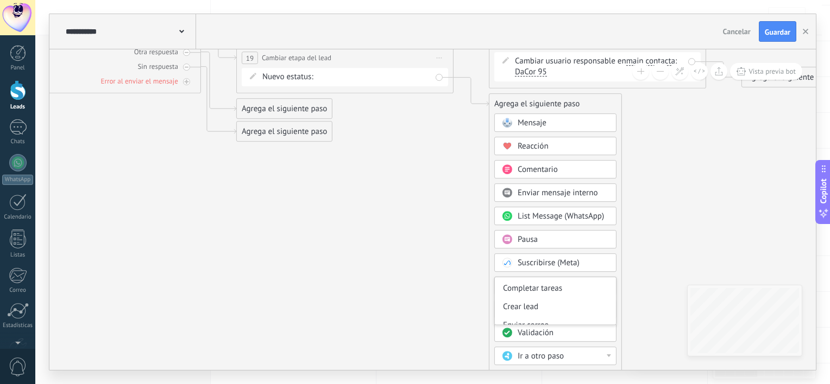
scroll to position [54, 0]
click at [570, 287] on div "Cambiar etapa del lead" at bounding box center [555, 288] width 121 height 18
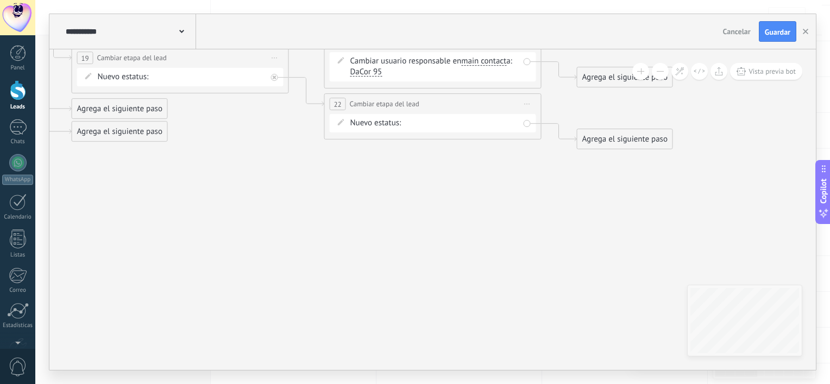
click at [346, 111] on div "**********" at bounding box center [433, 104] width 216 height 20
click at [271, 79] on div at bounding box center [274, 77] width 7 height 7
click at [523, 102] on span "Iniciar vista previa aquí Cambiar nombre Duplicar [GEOGRAPHIC_DATA]" at bounding box center [526, 104] width 17 height 16
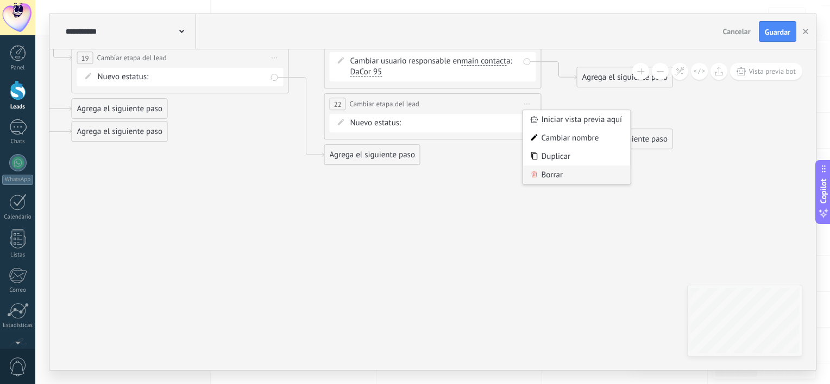
click at [561, 169] on div "Borrar" at bounding box center [576, 175] width 107 height 18
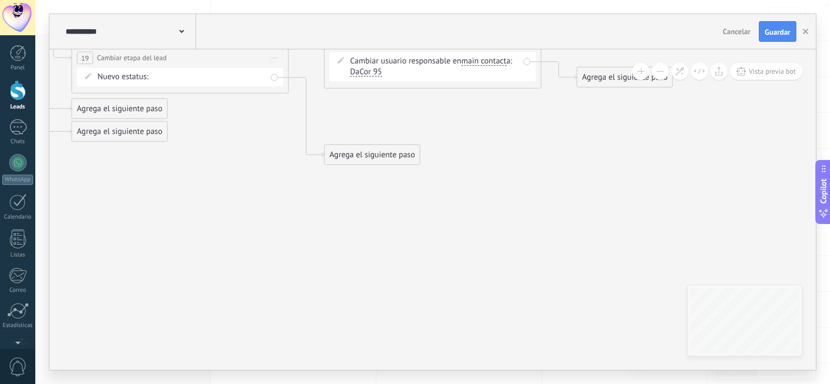
click at [373, 151] on div "Agrega el siguiente paso" at bounding box center [372, 155] width 95 height 18
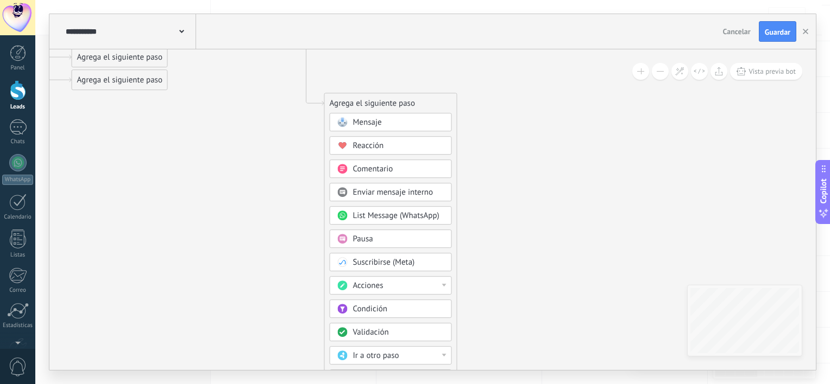
click at [397, 281] on div "Acciones" at bounding box center [398, 286] width 91 height 11
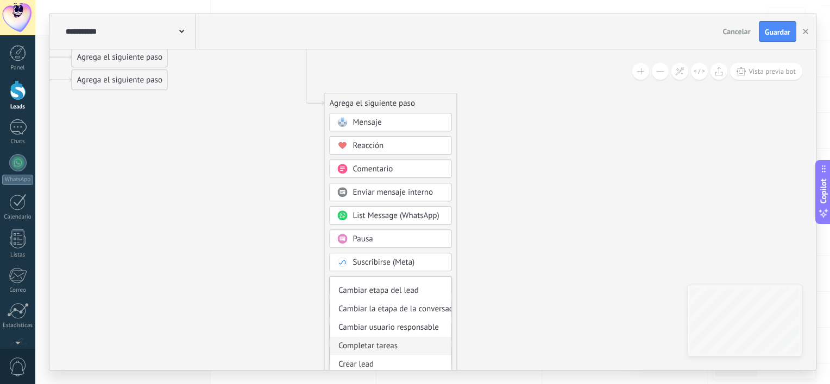
scroll to position [50, 0]
click at [410, 330] on div "Cambiar usuario responsable" at bounding box center [390, 328] width 121 height 18
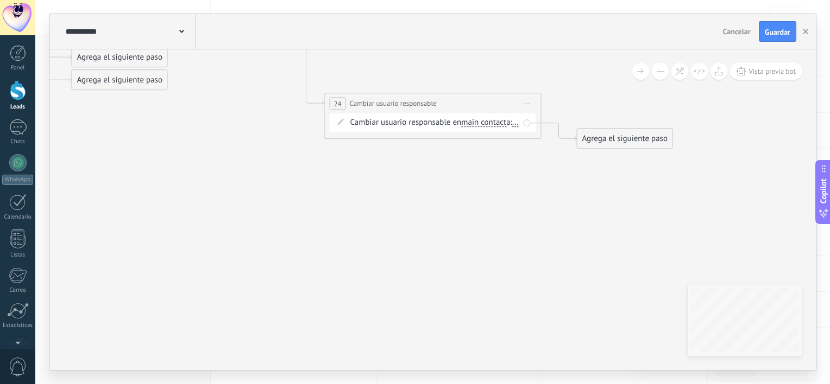
click at [512, 127] on span "..." at bounding box center [515, 122] width 7 height 9
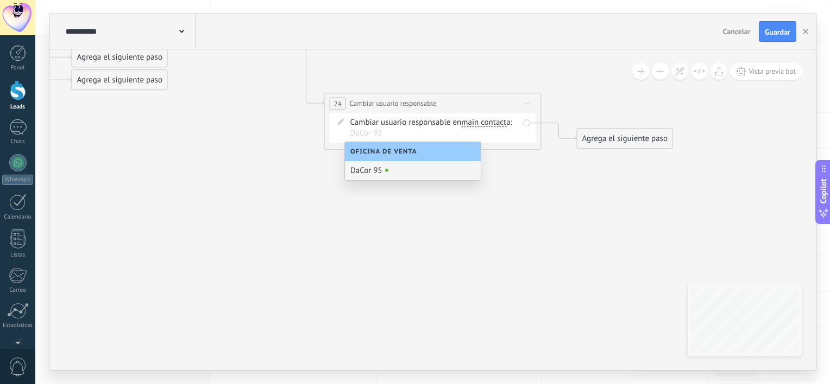
click at [372, 172] on div "DaCor 95" at bounding box center [413, 170] width 136 height 19
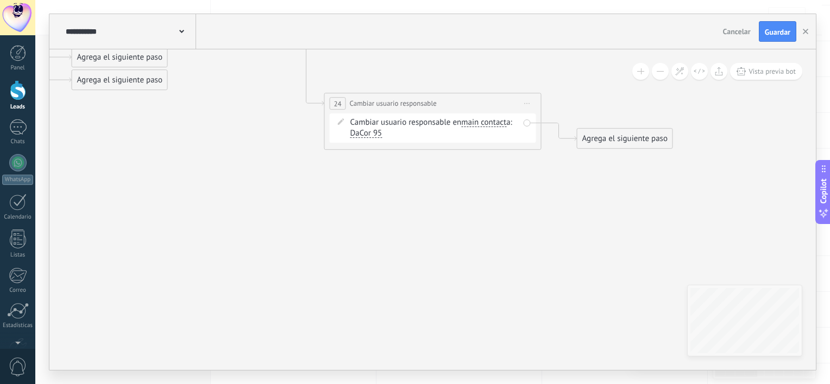
click at [612, 142] on div "Agrega el siguiente paso" at bounding box center [624, 139] width 95 height 18
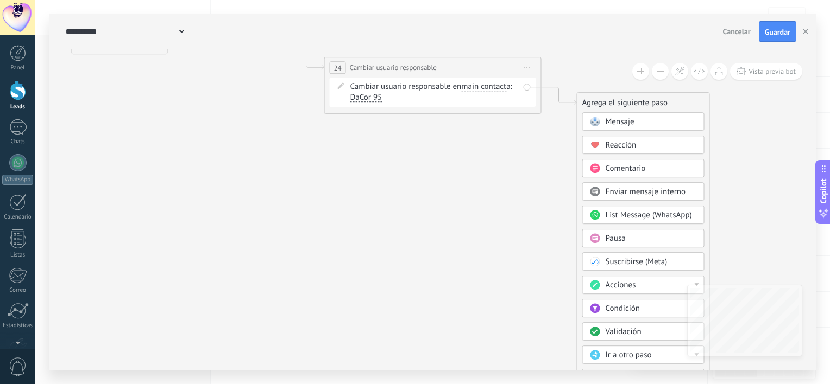
click at [666, 280] on div "Acciones" at bounding box center [650, 285] width 91 height 11
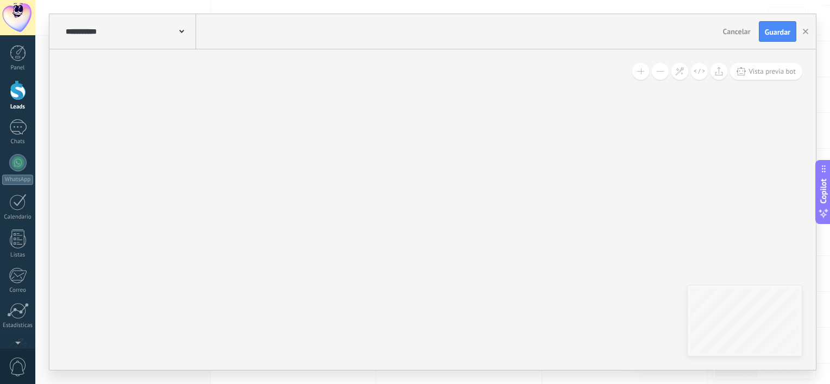
click at [112, 40] on div "**********" at bounding box center [129, 31] width 133 height 35
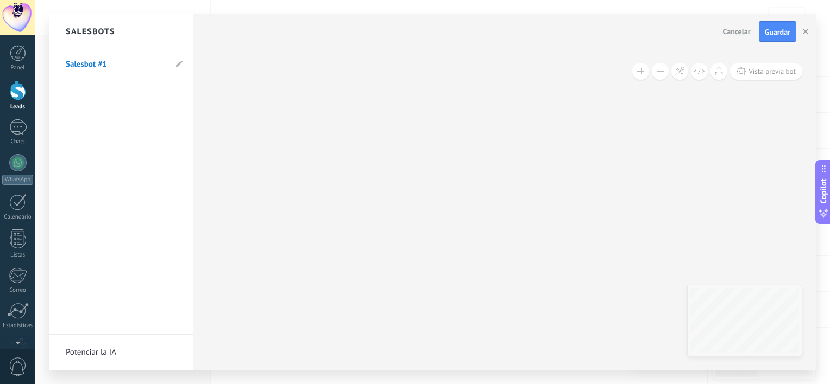
click at [152, 62] on link "Salesbot #1" at bounding box center [116, 64] width 100 height 30
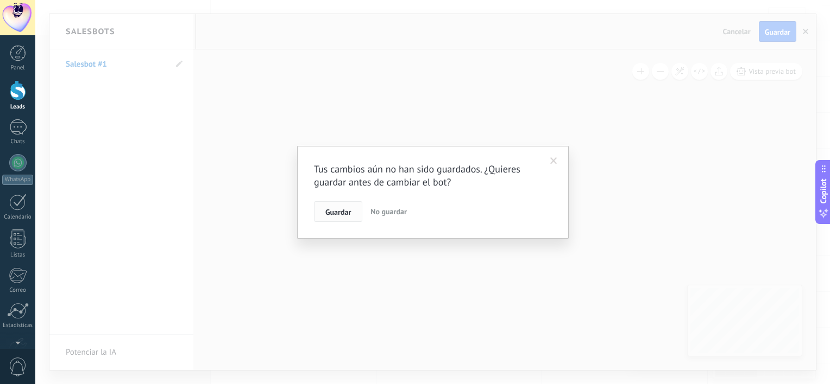
click at [332, 213] on span "Guardar" at bounding box center [338, 212] width 26 height 8
click at [332, 213] on div "Tus cambios aún no han sido guardados. ¿Quieres guardar antes de cambiar el bot…" at bounding box center [432, 192] width 794 height 384
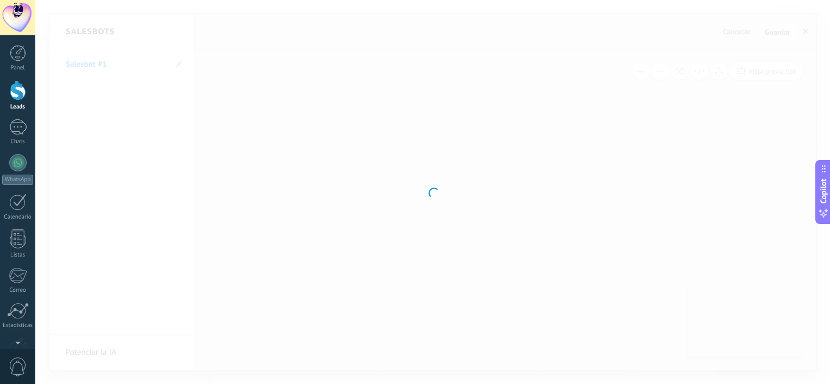
click at [319, 188] on div at bounding box center [432, 192] width 794 height 384
click at [141, 193] on div at bounding box center [432, 192] width 794 height 384
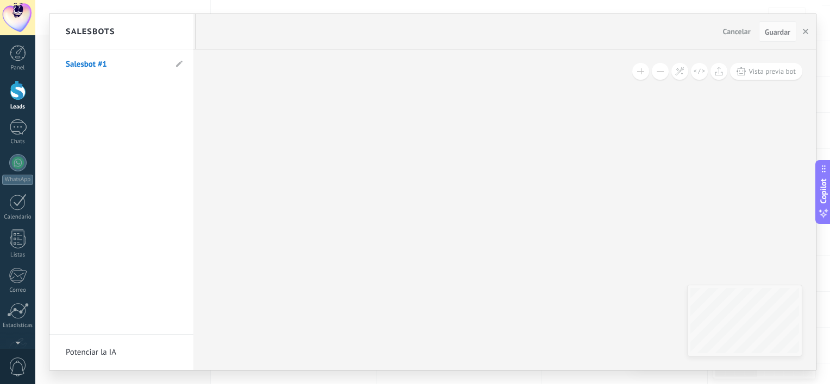
click at [87, 67] on link "Salesbot #1" at bounding box center [116, 64] width 100 height 30
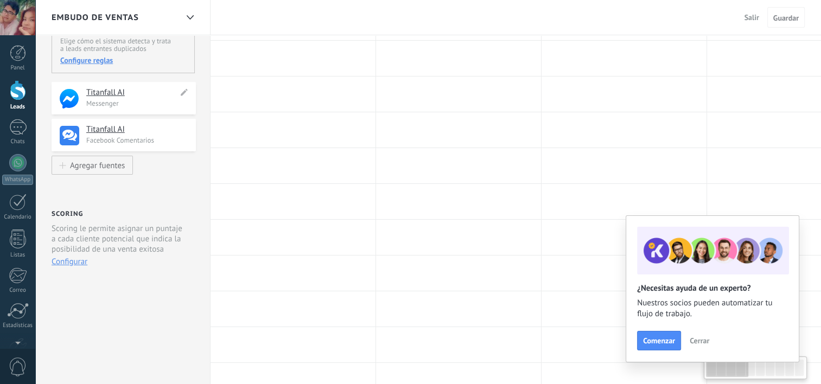
click at [110, 100] on p "Messenger" at bounding box center [137, 103] width 103 height 9
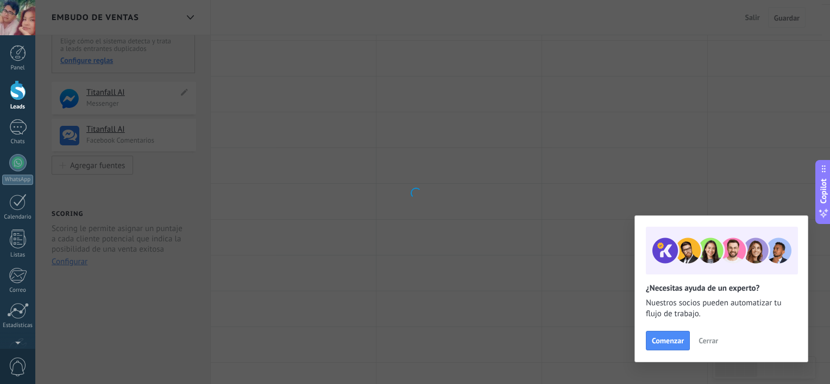
scroll to position [109, 0]
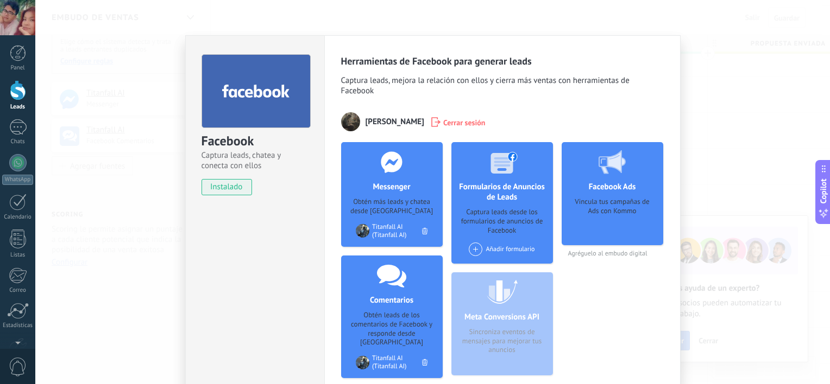
click at [22, 94] on div at bounding box center [18, 90] width 16 height 20
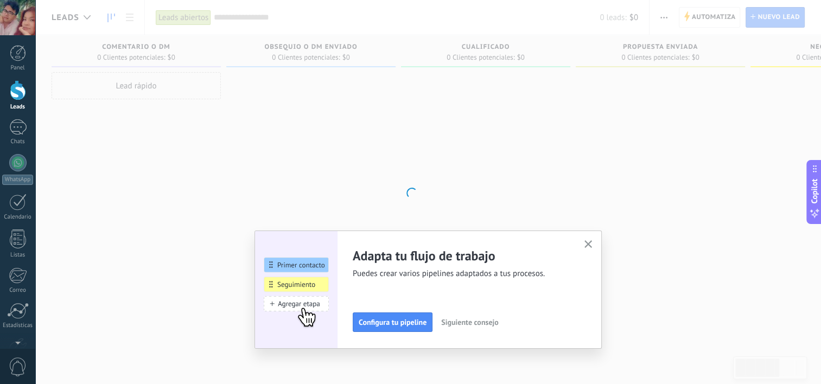
click at [593, 245] on icon "button" at bounding box center [589, 244] width 8 height 8
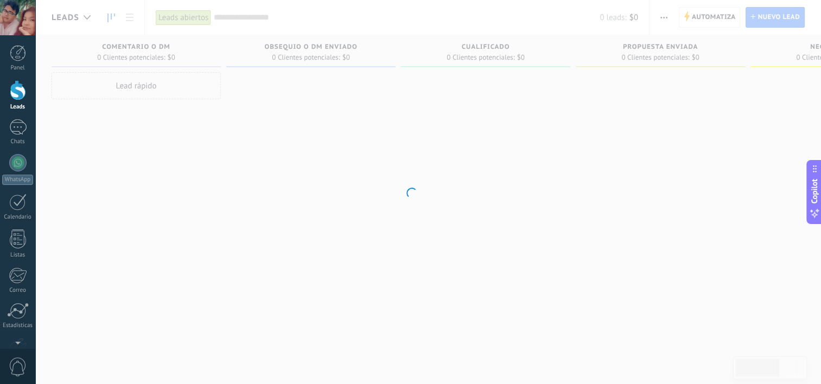
click at [719, 13] on div at bounding box center [410, 192] width 821 height 384
